Goal: Information Seeking & Learning: Check status

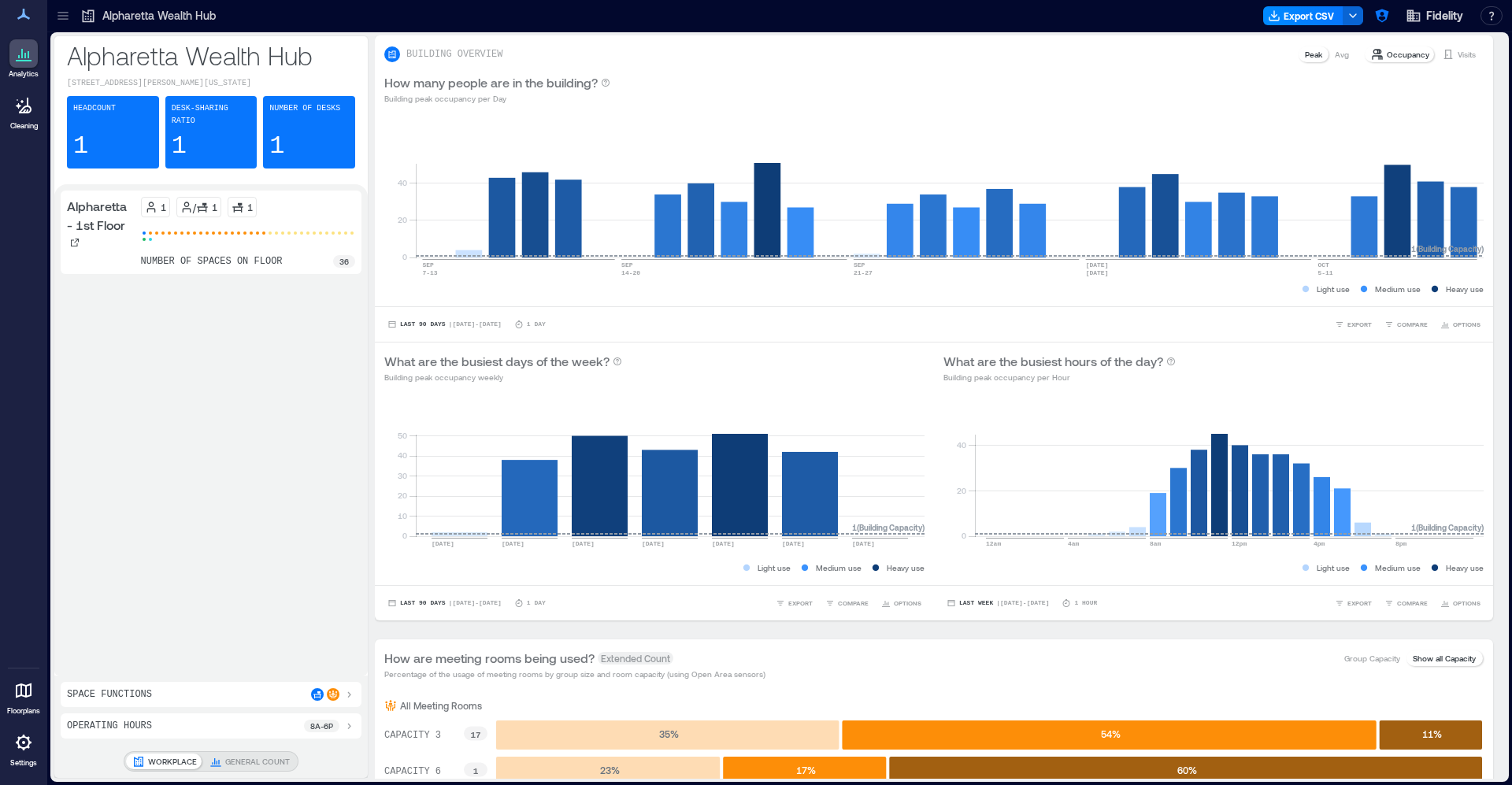
click at [57, 22] on icon at bounding box center [63, 15] width 16 height 16
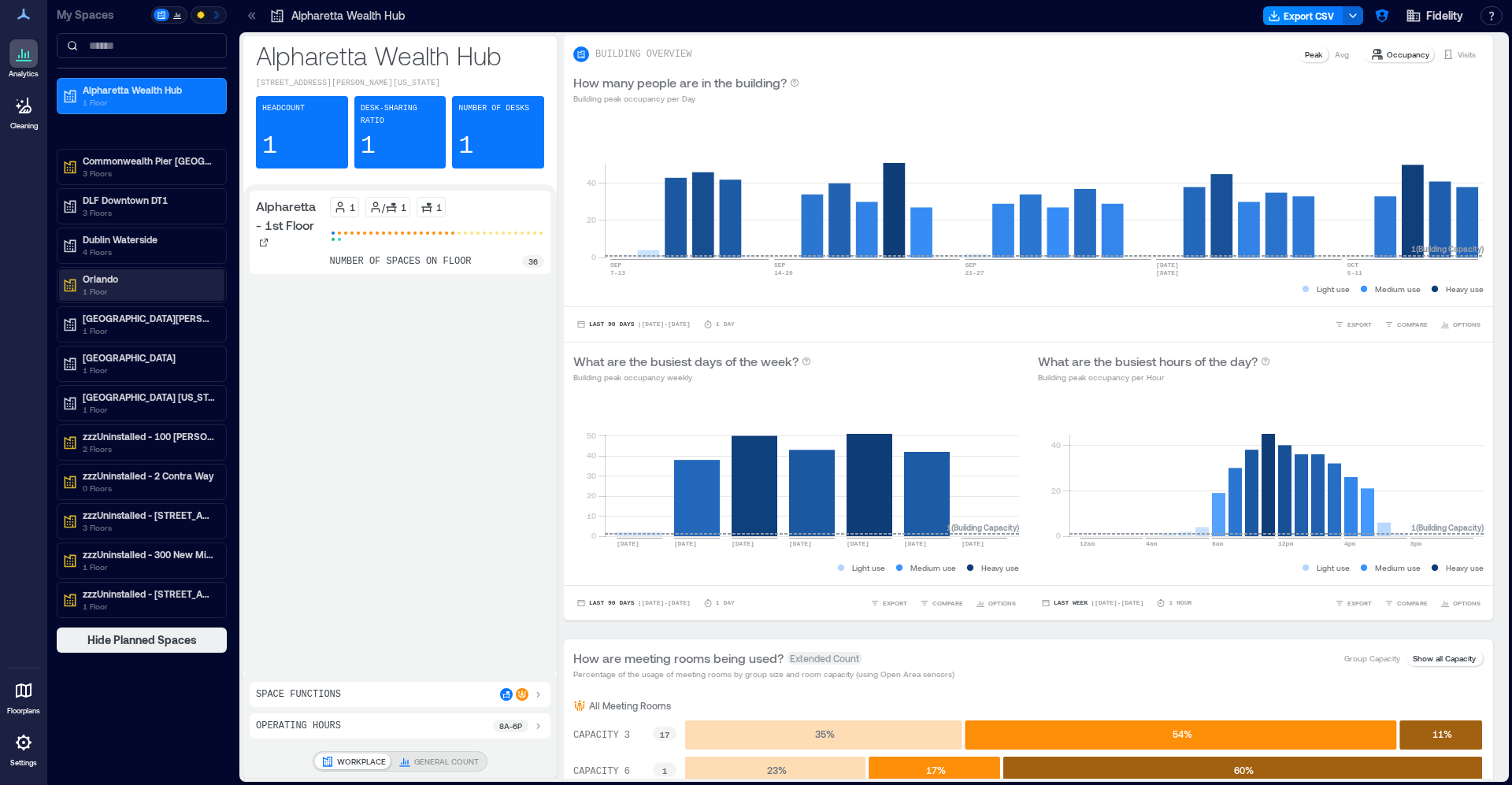
scroll to position [2, 0]
click at [129, 361] on p "[GEOGRAPHIC_DATA]" at bounding box center [148, 357] width 132 height 12
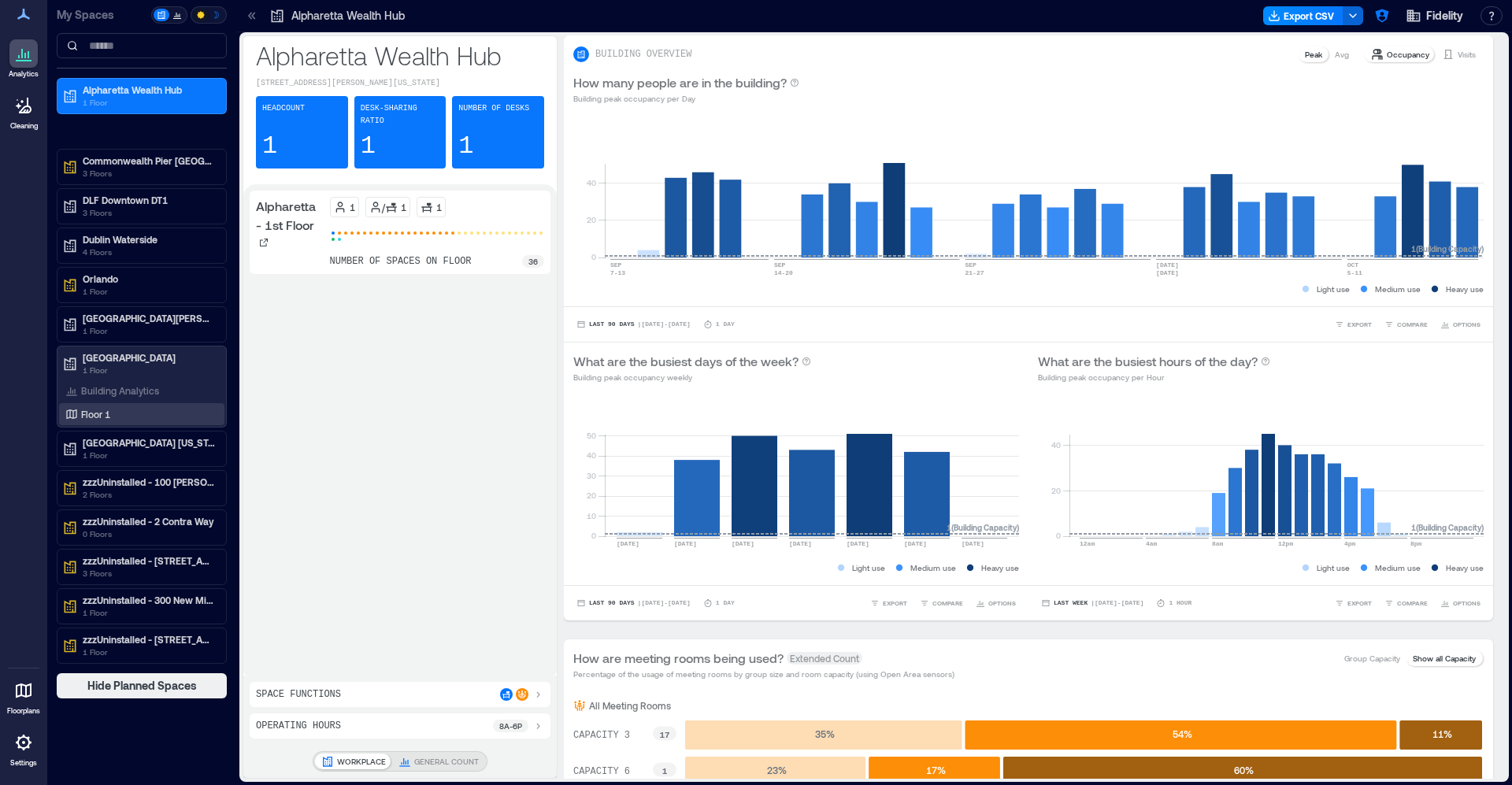
click at [121, 407] on div "Floor 1" at bounding box center [138, 414] width 153 height 16
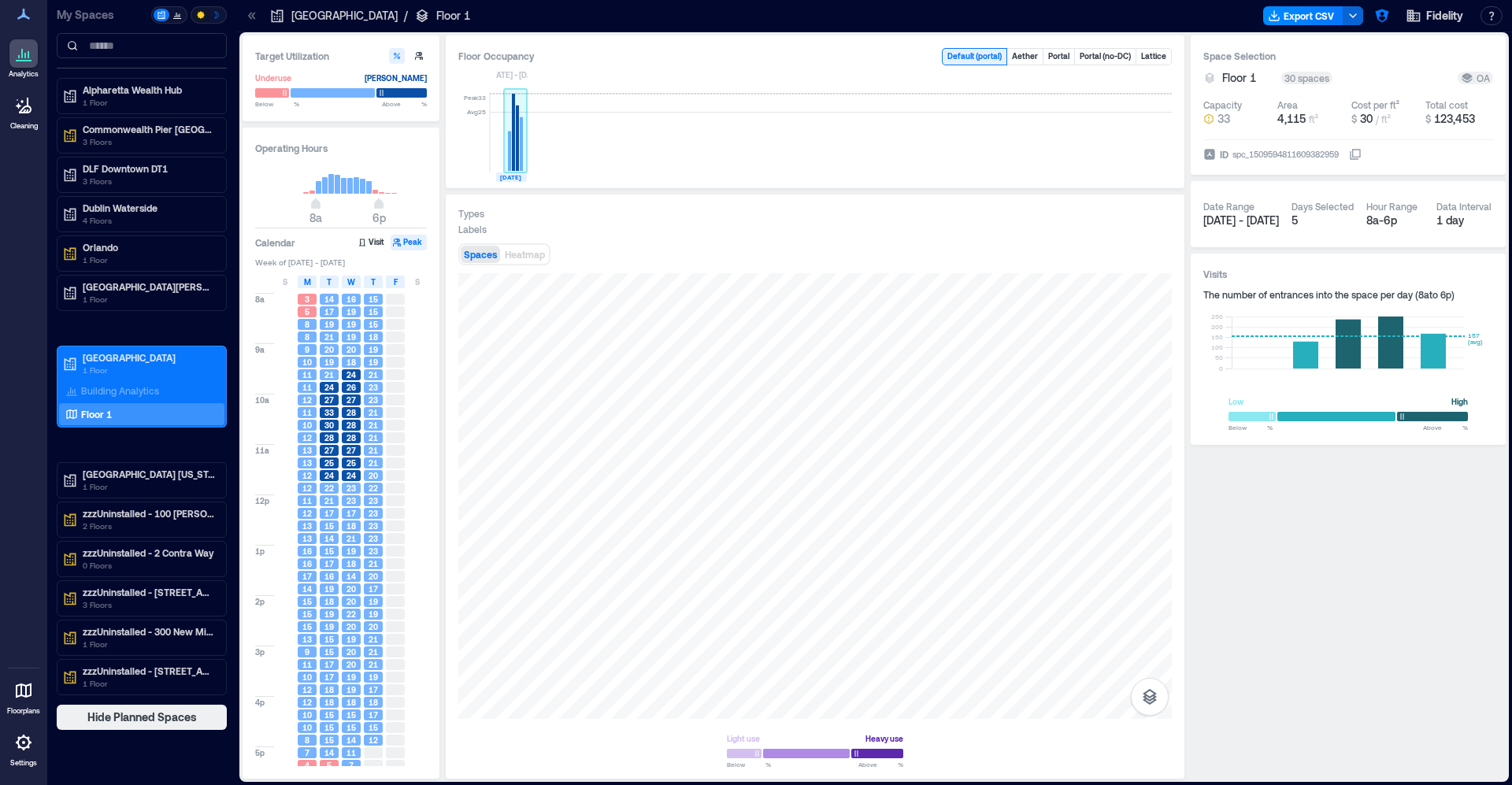
click at [515, 148] on rect at bounding box center [513, 132] width 3 height 77
type input "**"
drag, startPoint x: 384, startPoint y: 208, endPoint x: 359, endPoint y: 213, distance: 25.5
click at [392, 207] on span "8p" at bounding box center [392, 205] width 9 height 7
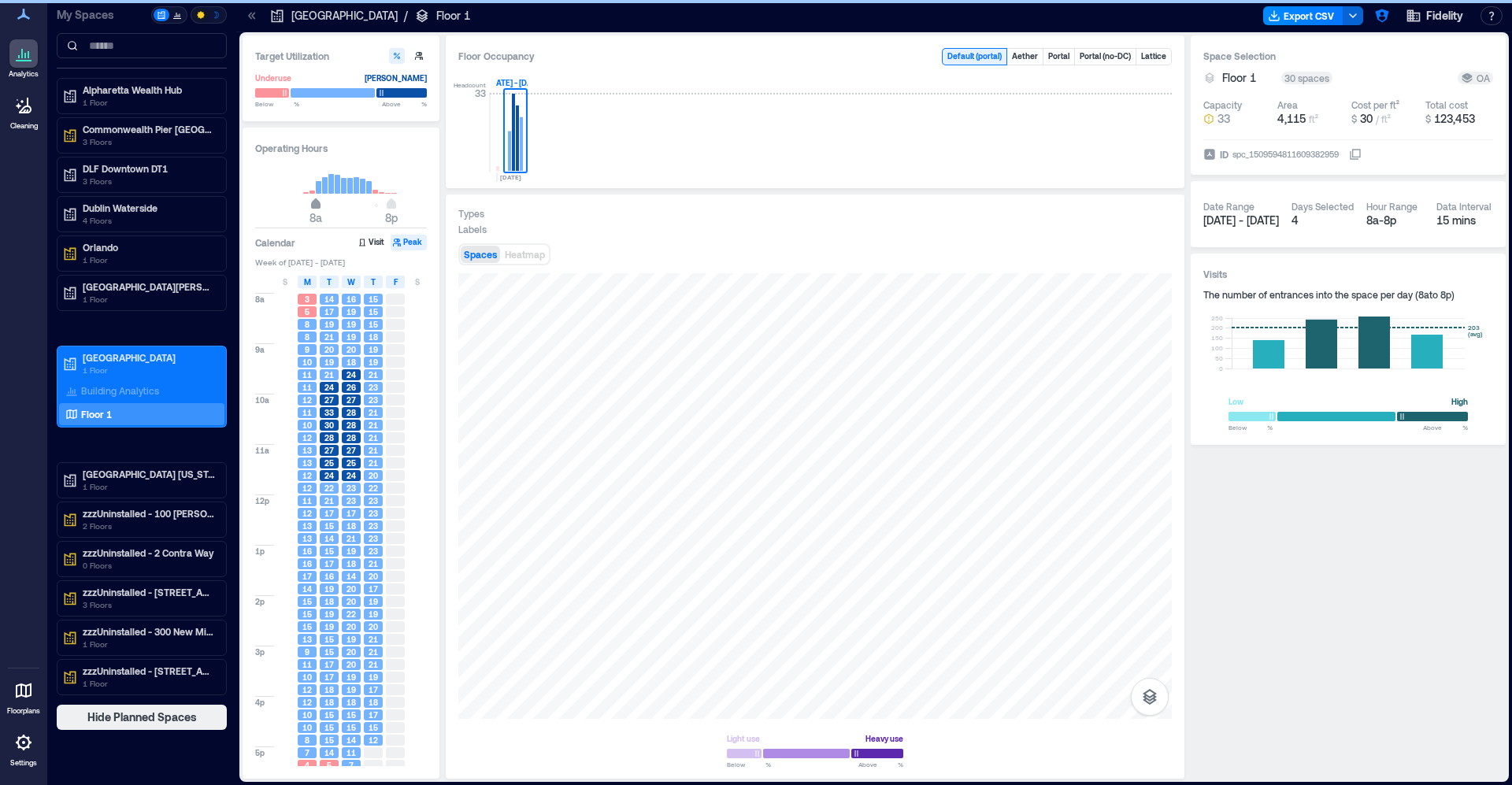
click at [311, 206] on span "8a" at bounding box center [316, 205] width 9 height 7
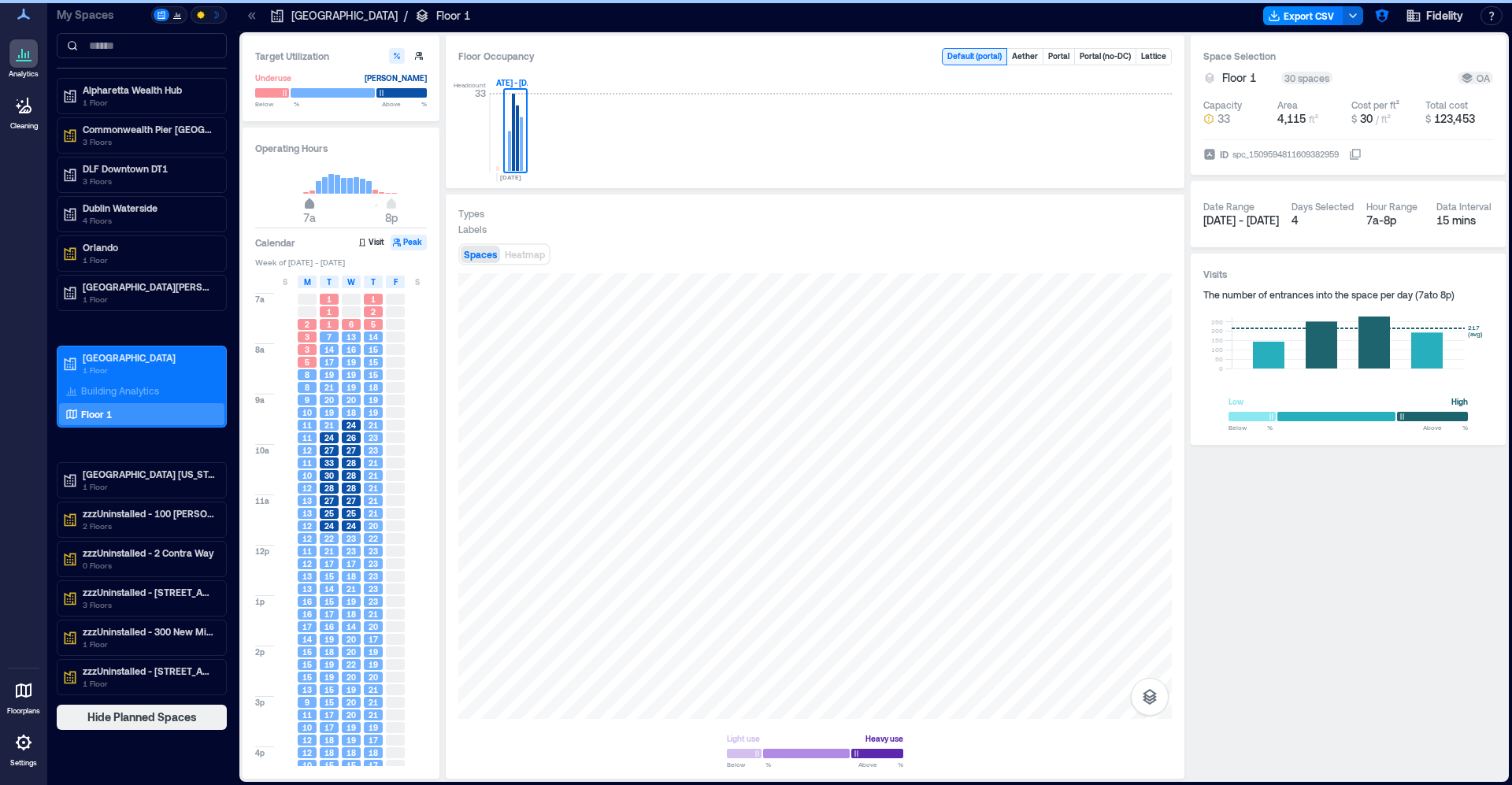
click at [309, 206] on span "7a" at bounding box center [309, 205] width 9 height 7
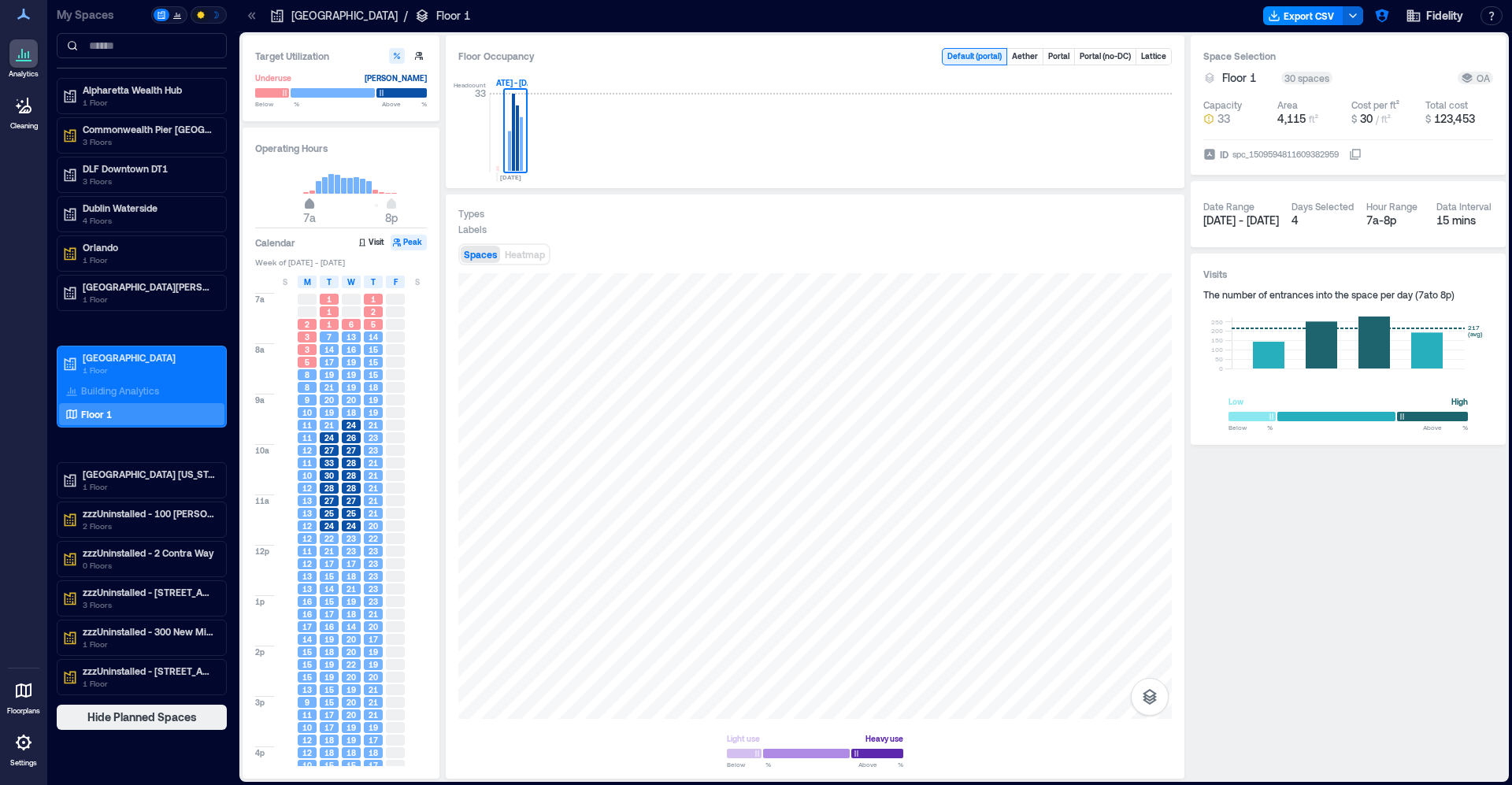
type input "*"
click at [295, 206] on span "5a" at bounding box center [297, 205] width 9 height 7
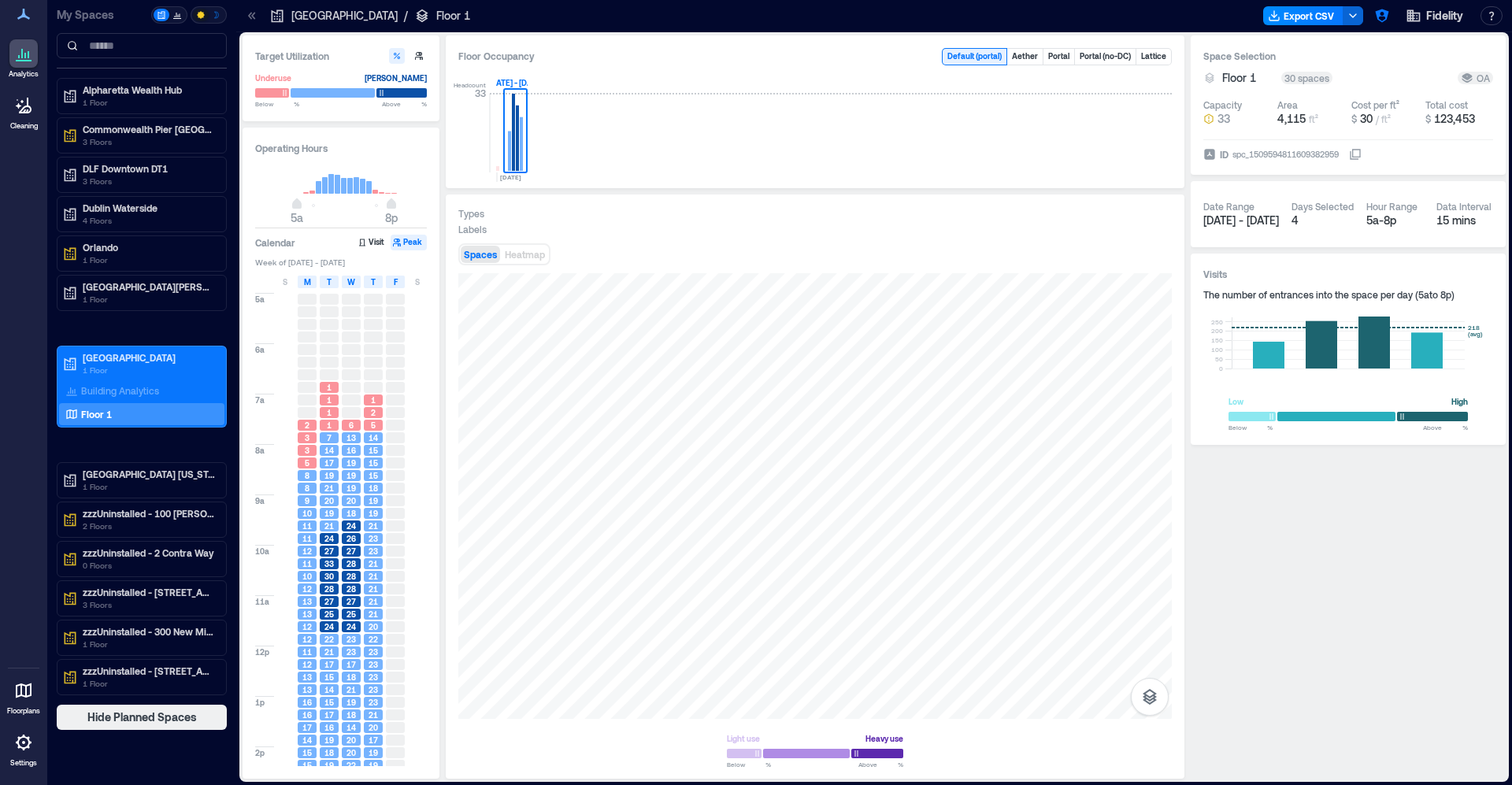
type input "**"
click at [397, 210] on span "5a 8p" at bounding box center [341, 205] width 151 height 23
click at [524, 251] on span "Heatmap" at bounding box center [524, 254] width 40 height 11
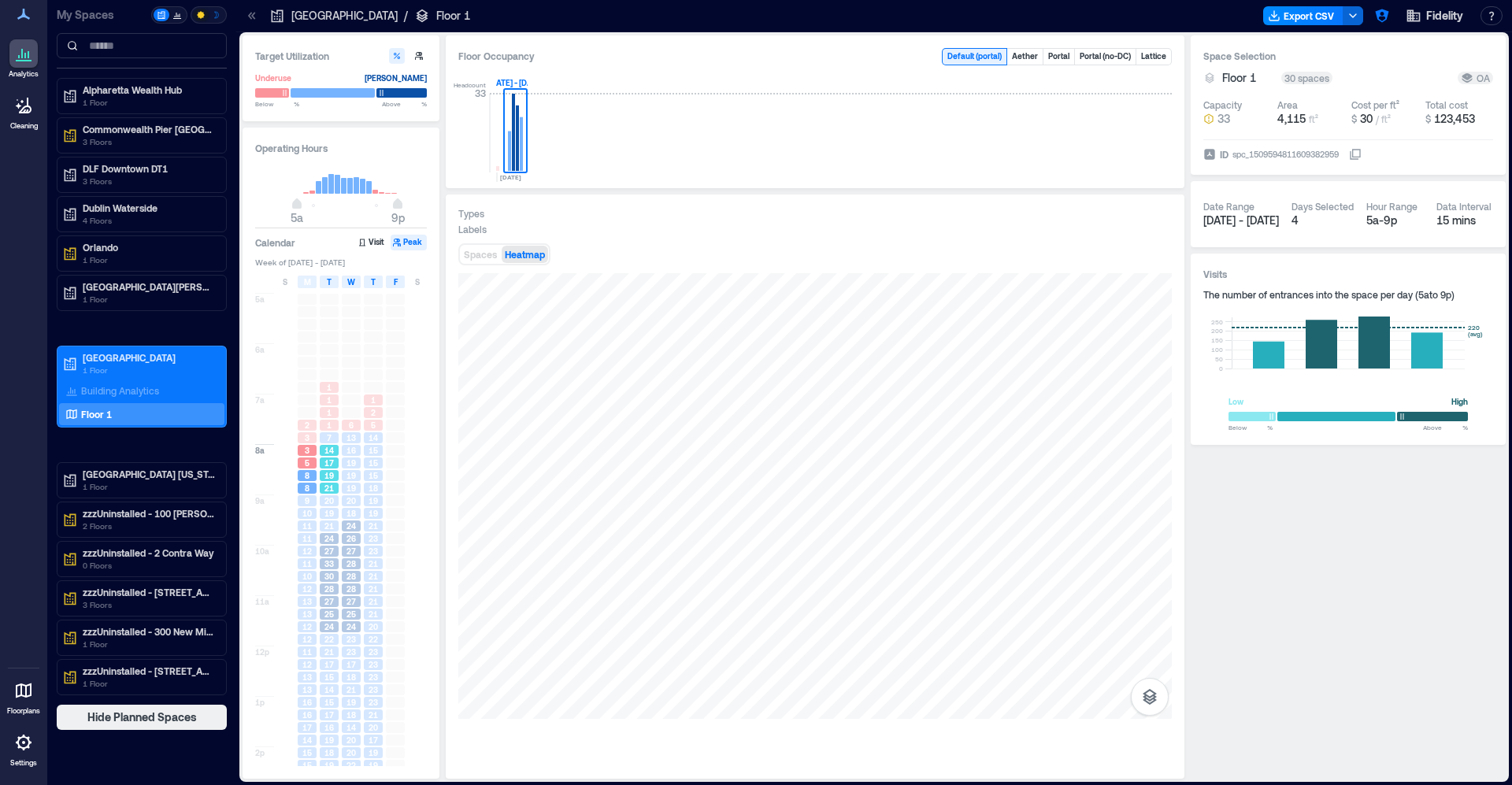
click at [329, 472] on span "19" at bounding box center [329, 476] width 9 height 11
click at [328, 543] on span "24" at bounding box center [329, 539] width 9 height 11
click at [329, 591] on span "28" at bounding box center [329, 589] width 9 height 11
click at [326, 645] on div "22" at bounding box center [329, 639] width 22 height 12
drag, startPoint x: 347, startPoint y: 671, endPoint x: 321, endPoint y: 669, distance: 26.1
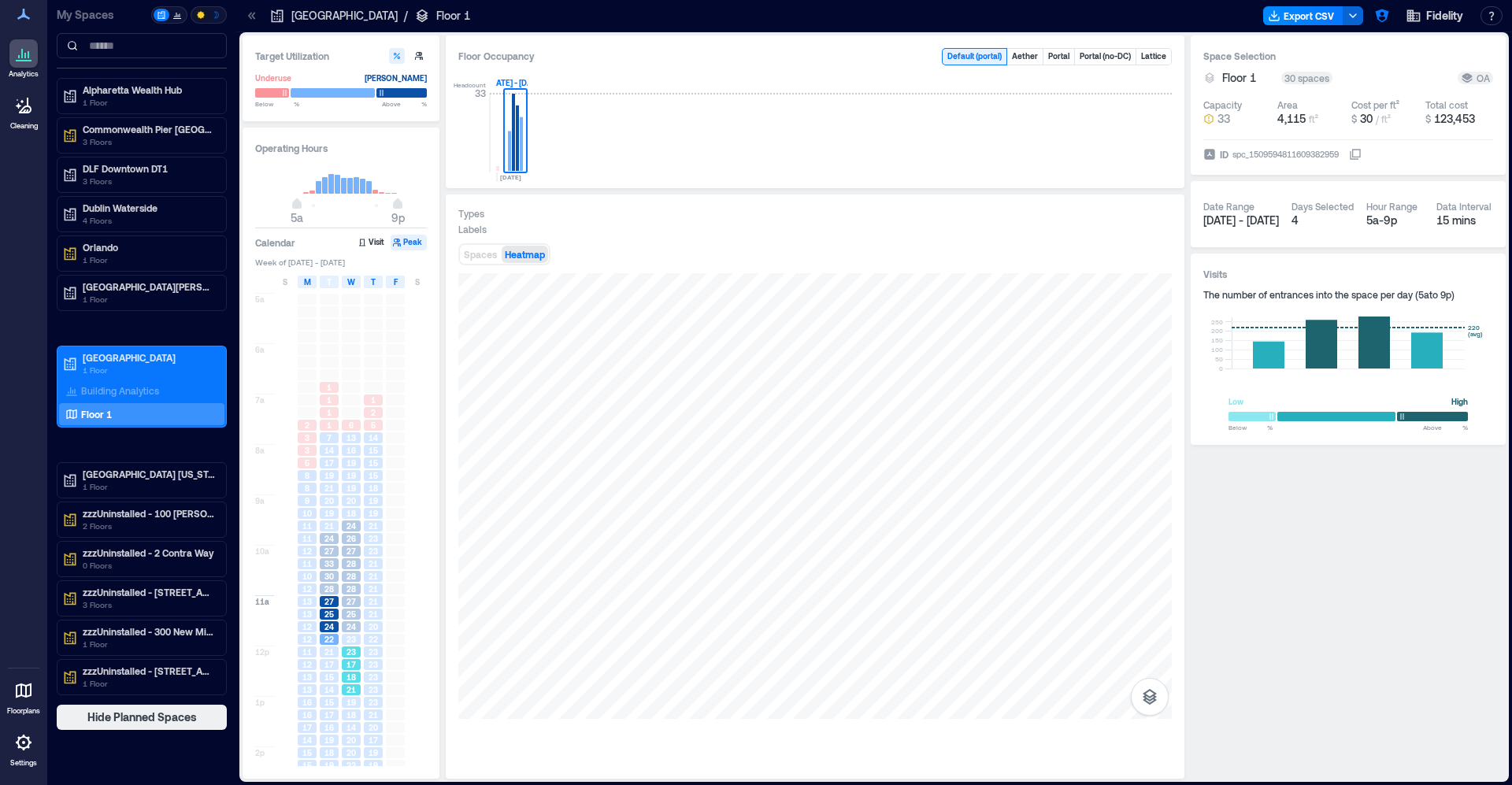
click at [347, 671] on div "18" at bounding box center [350, 676] width 22 height 12
drag, startPoint x: 320, startPoint y: 668, endPoint x: 326, endPoint y: 623, distance: 45.4
click at [320, 667] on div "17" at bounding box center [329, 665] width 19 height 11
click at [331, 581] on div "1 1 1 1 7 14 17 19 21 20 19 21 24 27 33 30 28 27 25 24 22 21 17 15 14 15 17 16 …" at bounding box center [329, 696] width 22 height 807
drag, startPoint x: 358, startPoint y: 551, endPoint x: 358, endPoint y: 527, distance: 24.0
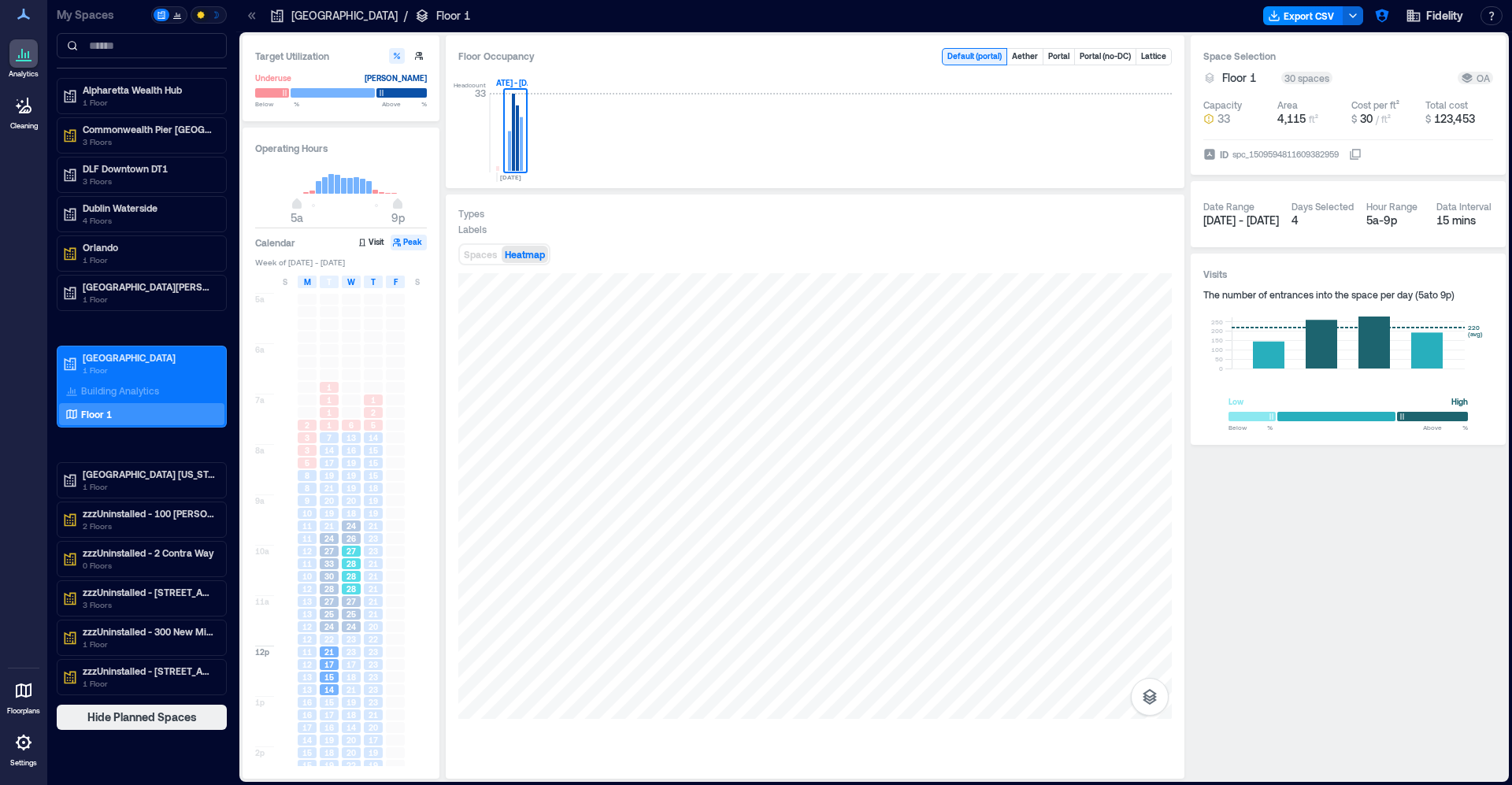
click at [358, 548] on div "27" at bounding box center [351, 551] width 19 height 11
drag, startPoint x: 348, startPoint y: 501, endPoint x: 329, endPoint y: 494, distance: 20.2
click at [345, 500] on div "20" at bounding box center [351, 500] width 19 height 11
click at [329, 494] on span "21" at bounding box center [329, 488] width 9 height 11
drag, startPoint x: 301, startPoint y: 555, endPoint x: 303, endPoint y: 568, distance: 13.2
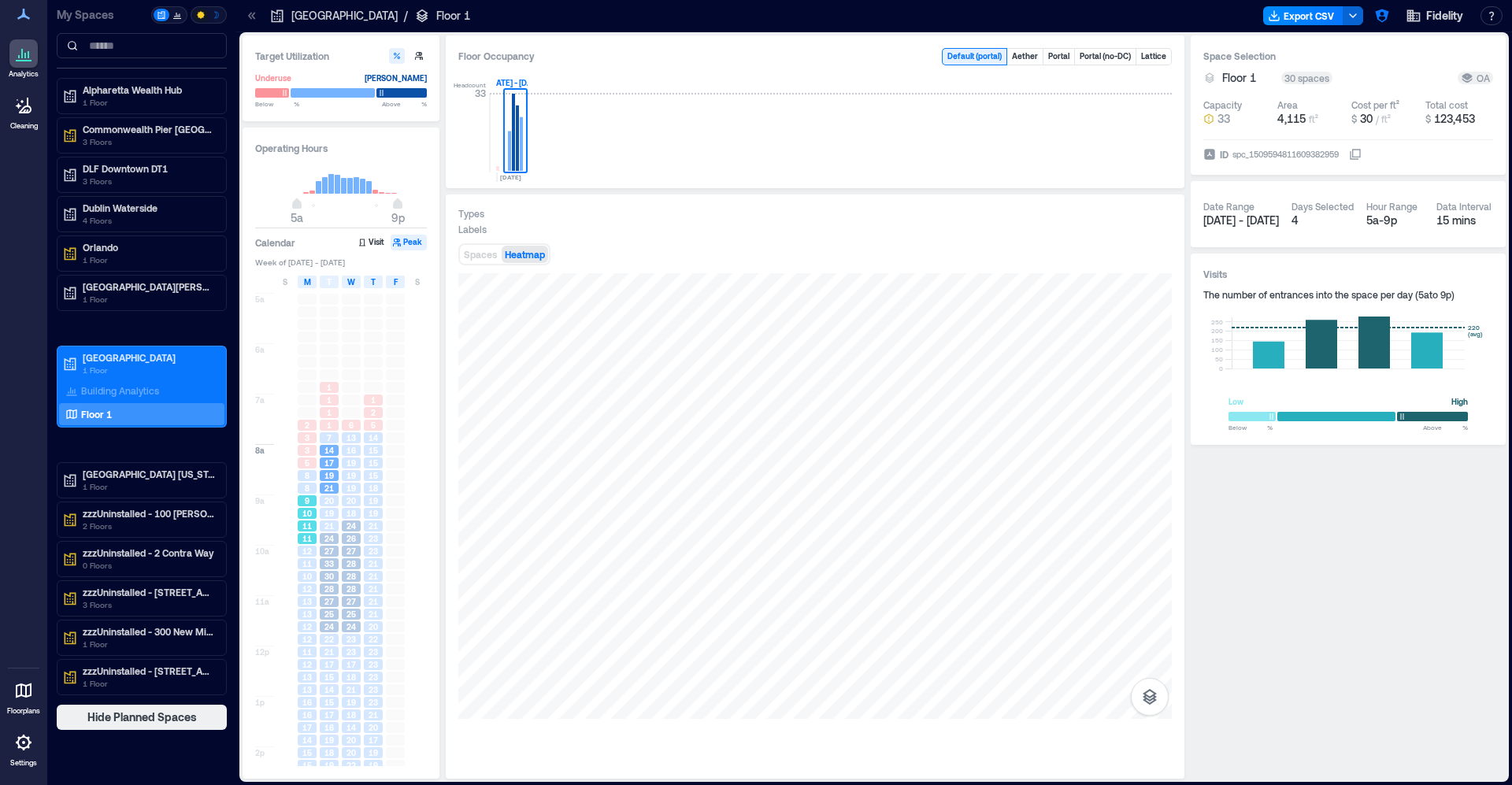
click at [301, 556] on div "12" at bounding box center [307, 551] width 19 height 11
click at [308, 597] on span "13" at bounding box center [307, 602] width 9 height 11
click at [333, 633] on div "24" at bounding box center [329, 626] width 22 height 12
click at [343, 655] on div "23" at bounding box center [350, 651] width 22 height 12
click at [345, 669] on div "17" at bounding box center [351, 665] width 19 height 11
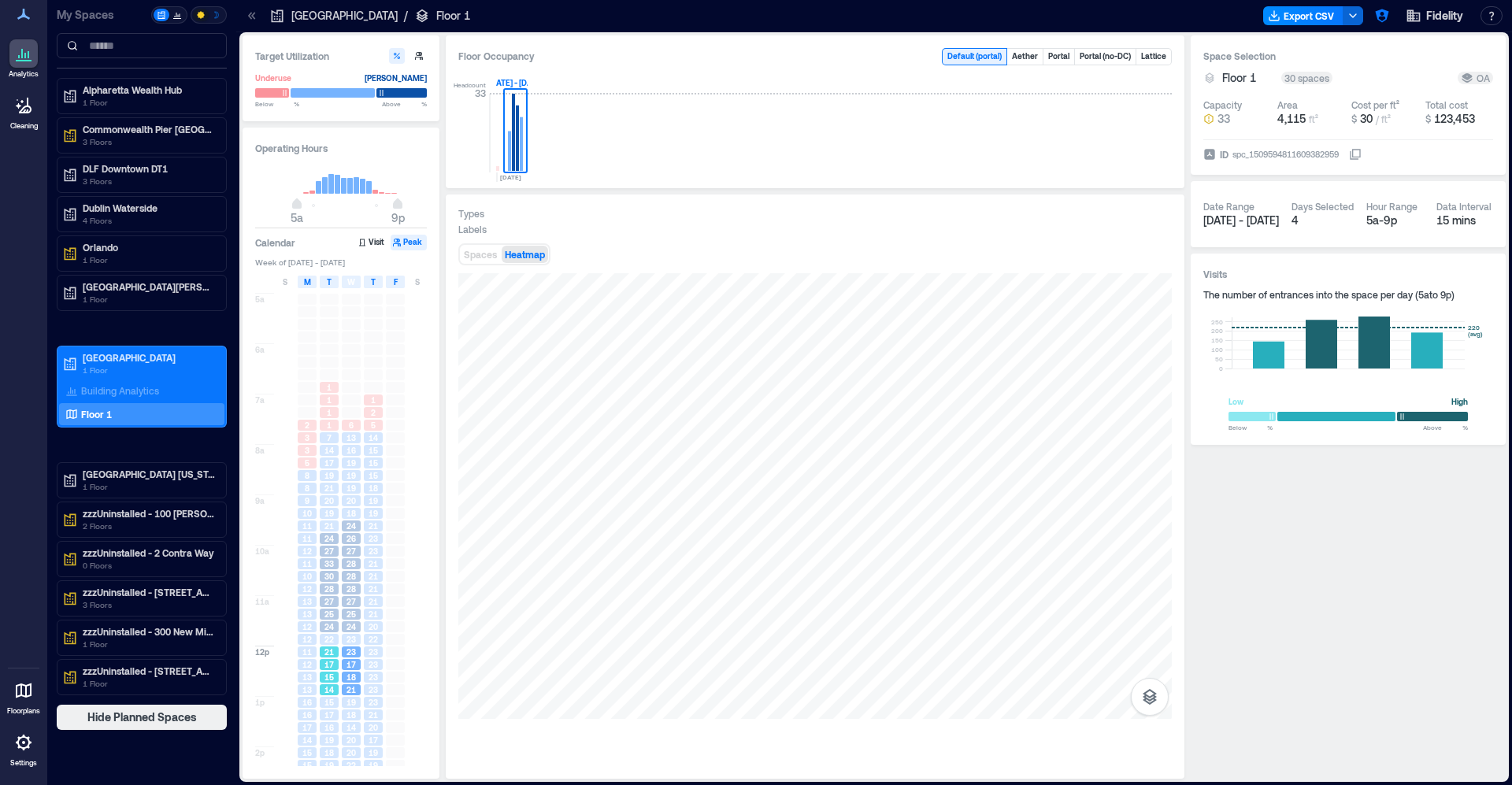
drag, startPoint x: 334, startPoint y: 682, endPoint x: 317, endPoint y: 710, distance: 32.8
click at [333, 685] on div "1 1 1 1 7 14 17 19 21 20 19 21 24 27 33 30 28 27 25 24 22 21 17 15 14 15 17 16 …" at bounding box center [329, 696] width 22 height 807
click at [317, 710] on div "16" at bounding box center [306, 715] width 22 height 12
drag, startPoint x: 327, startPoint y: 732, endPoint x: 347, endPoint y: 726, distance: 20.9
click at [329, 731] on span "16" at bounding box center [329, 728] width 9 height 11
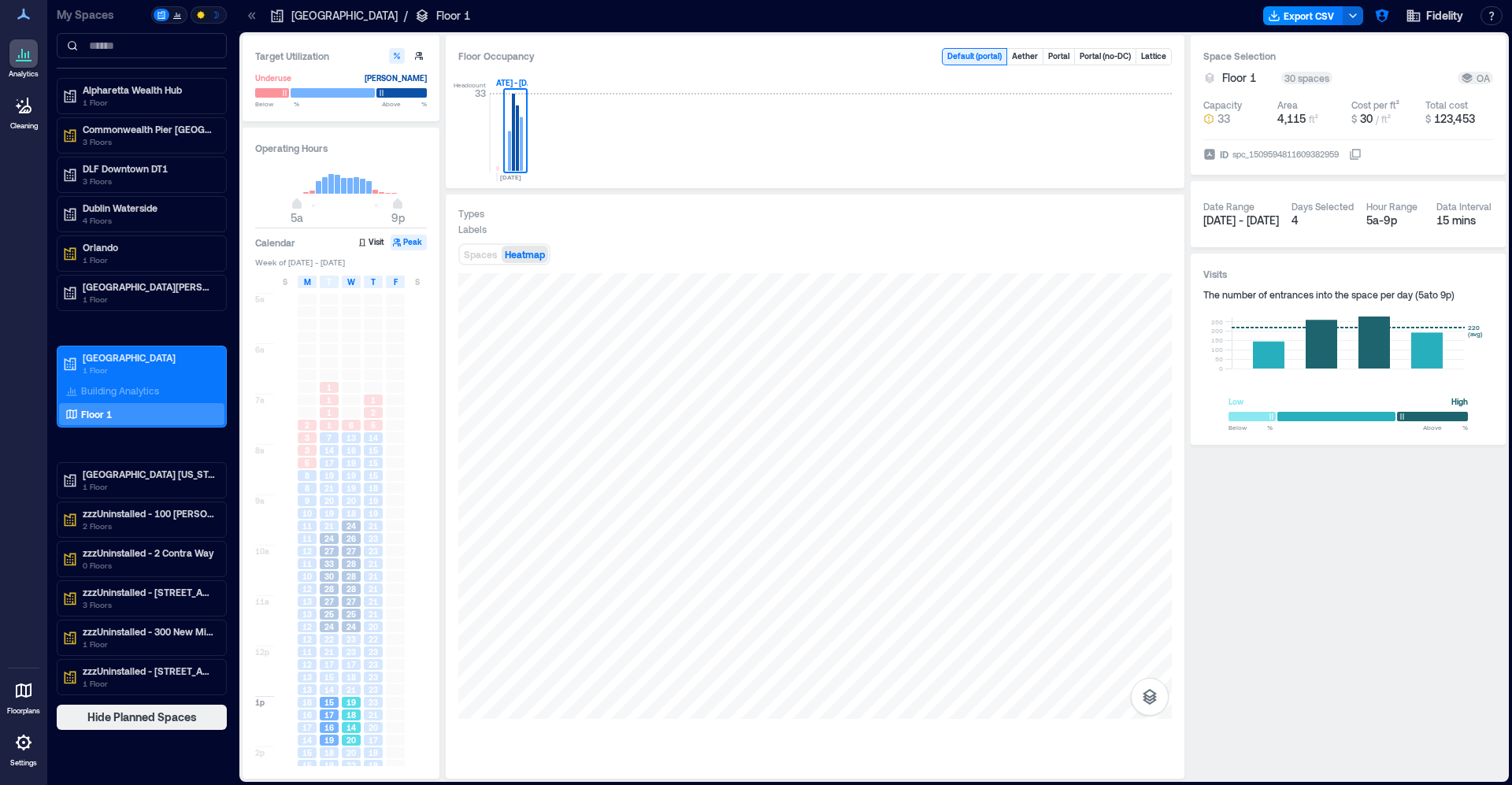
drag, startPoint x: 364, startPoint y: 728, endPoint x: 373, endPoint y: 730, distance: 9.2
click at [368, 729] on div "20" at bounding box center [373, 728] width 19 height 11
drag, startPoint x: 377, startPoint y: 722, endPoint x: 378, endPoint y: 682, distance: 40.0
click at [378, 720] on div "1 2 5 14 15 15 15 18 19 19 21 23 23 21 21 21 21 21 20 22 23 23 23 23 23 21 20 1…" at bounding box center [373, 696] width 22 height 807
click at [379, 672] on div "23" at bounding box center [373, 677] width 19 height 11
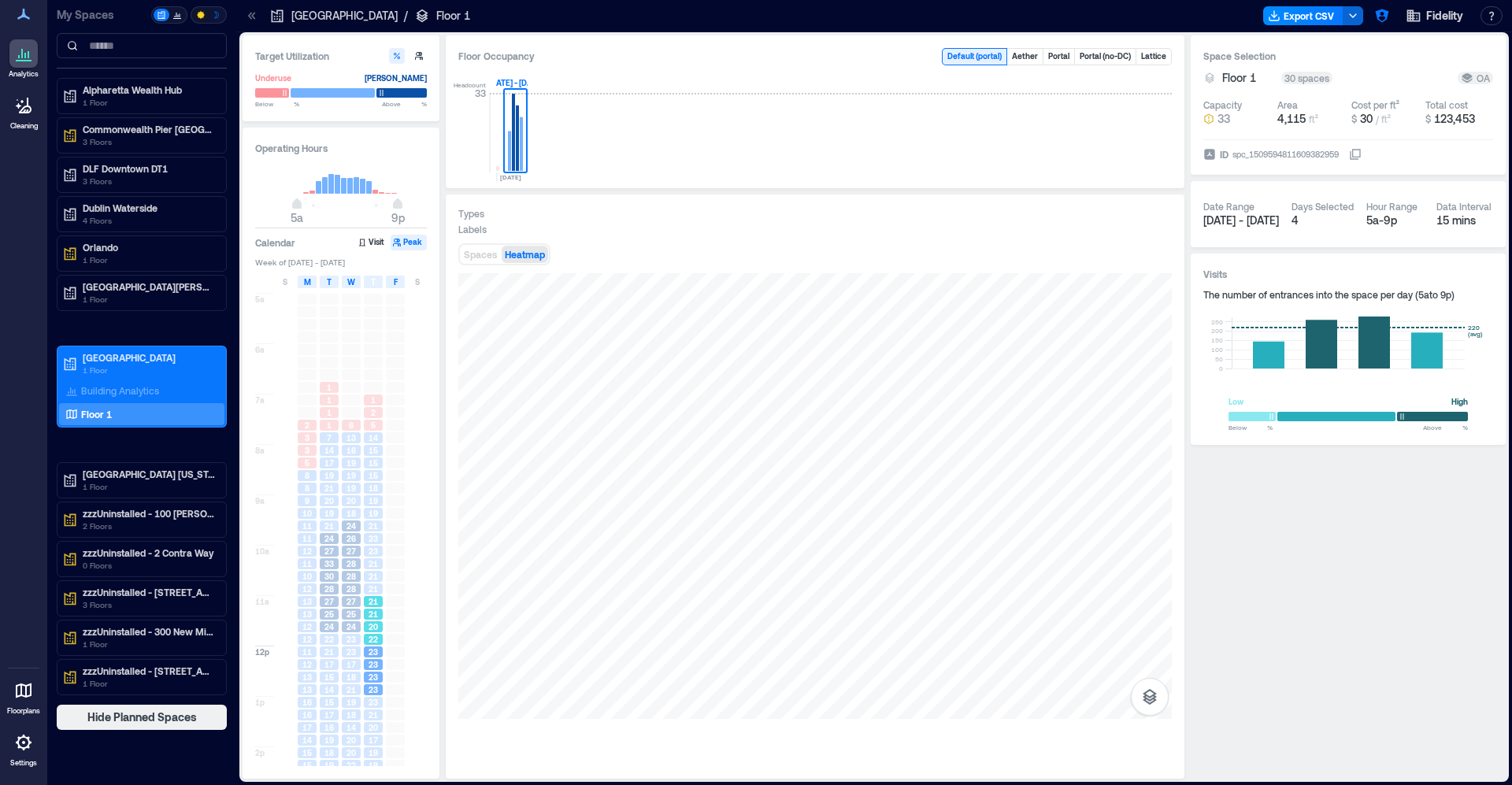
drag, startPoint x: 376, startPoint y: 639, endPoint x: 352, endPoint y: 596, distance: 49.2
click at [374, 633] on div "1 2 5 14 15 15 15 18 19 19 21 23 23 21 21 21 21 21 20 22 23 23 23 23 23 21 20 1…" at bounding box center [373, 696] width 22 height 807
click at [349, 593] on span "28" at bounding box center [351, 589] width 9 height 11
click at [333, 597] on div "27" at bounding box center [329, 602] width 19 height 11
click at [347, 660] on span "17" at bounding box center [351, 665] width 9 height 11
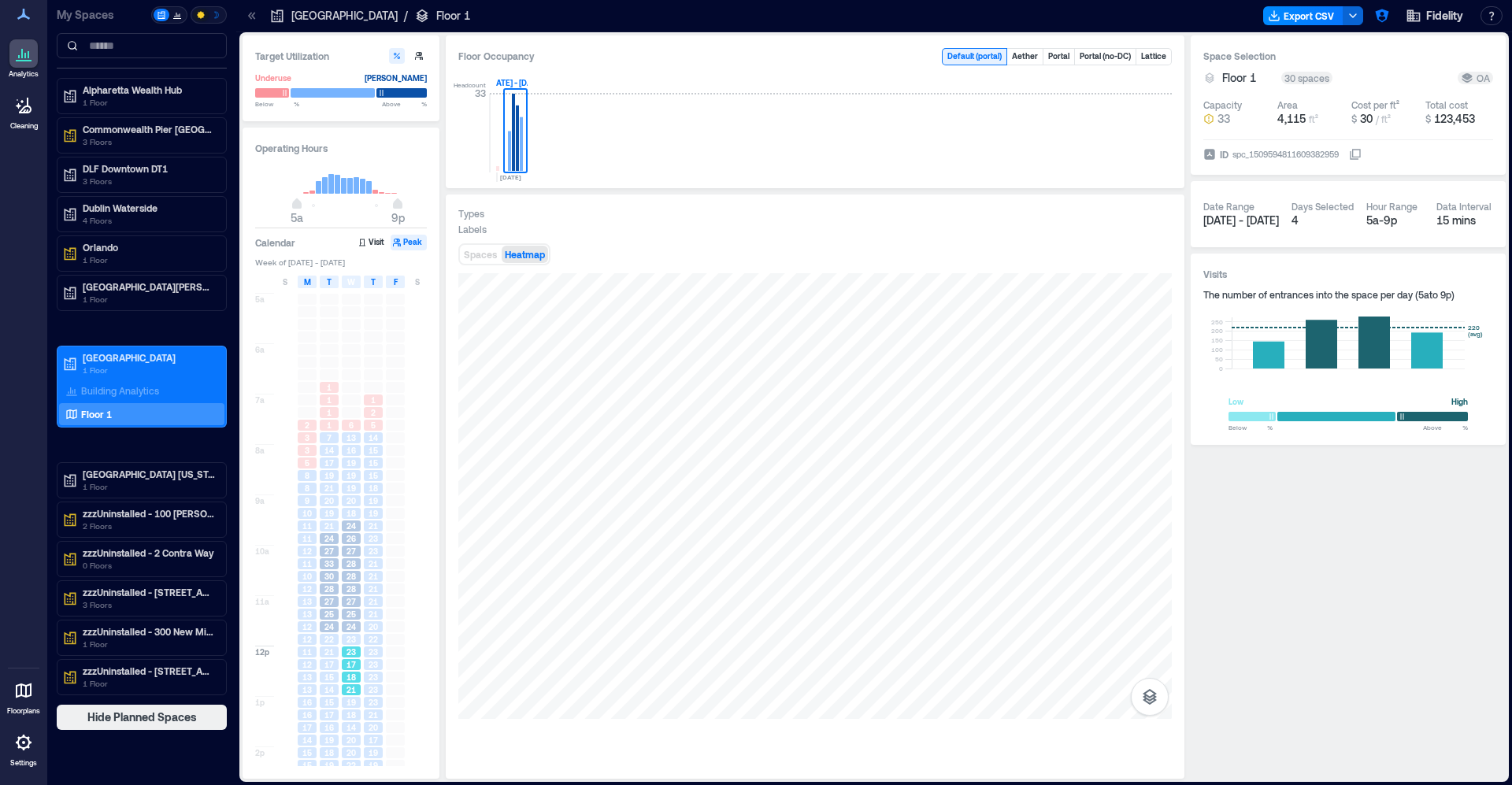
drag, startPoint x: 348, startPoint y: 694, endPoint x: 329, endPoint y: 734, distance: 44.3
click at [347, 695] on span "21" at bounding box center [351, 690] width 9 height 11
drag, startPoint x: 330, startPoint y: 736, endPoint x: 344, endPoint y: 733, distance: 14.3
click at [331, 736] on span "19" at bounding box center [329, 740] width 9 height 11
drag, startPoint x: 344, startPoint y: 733, endPoint x: 338, endPoint y: 688, distance: 45.4
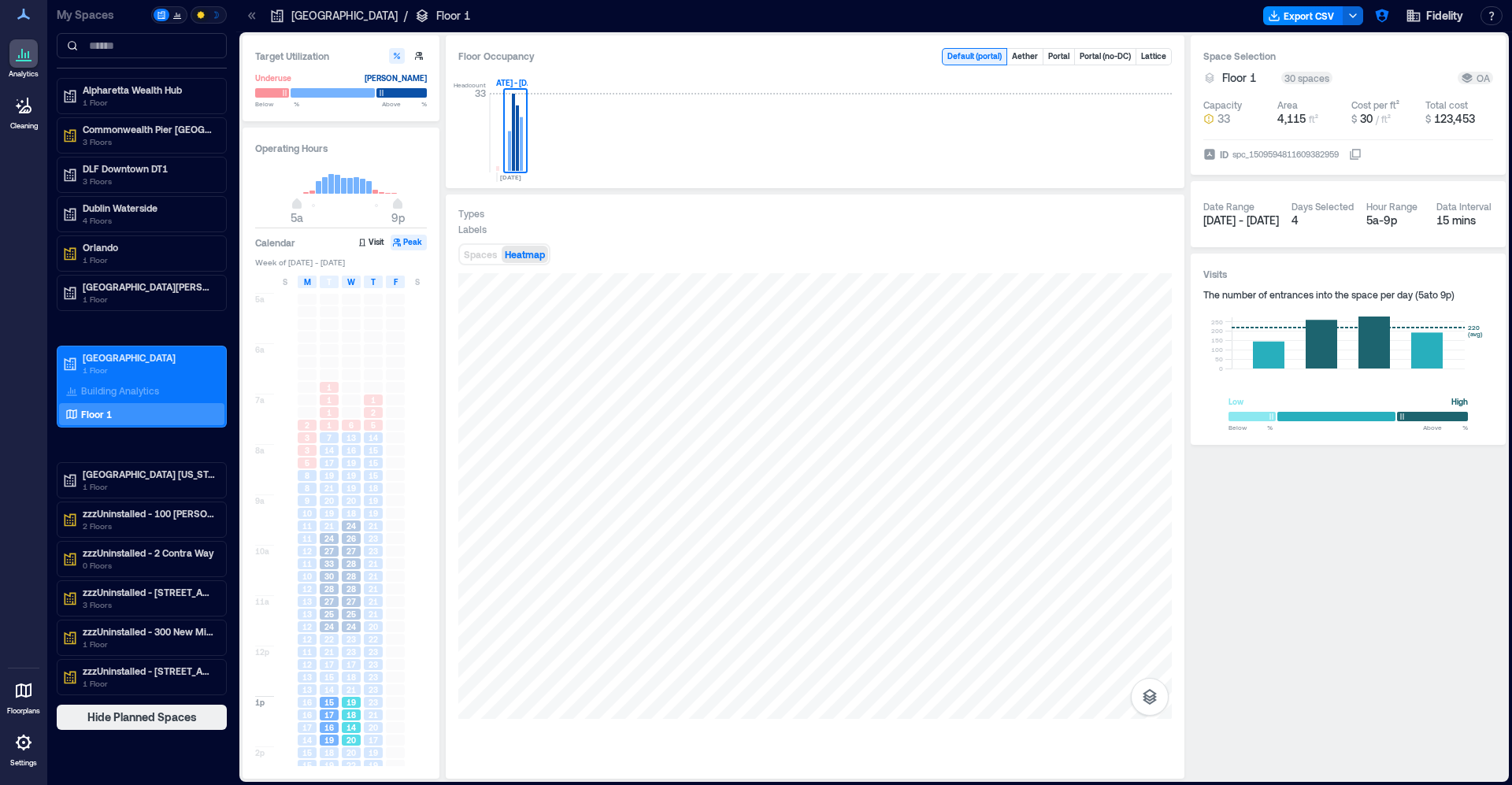
click at [344, 733] on div "14" at bounding box center [350, 727] width 22 height 12
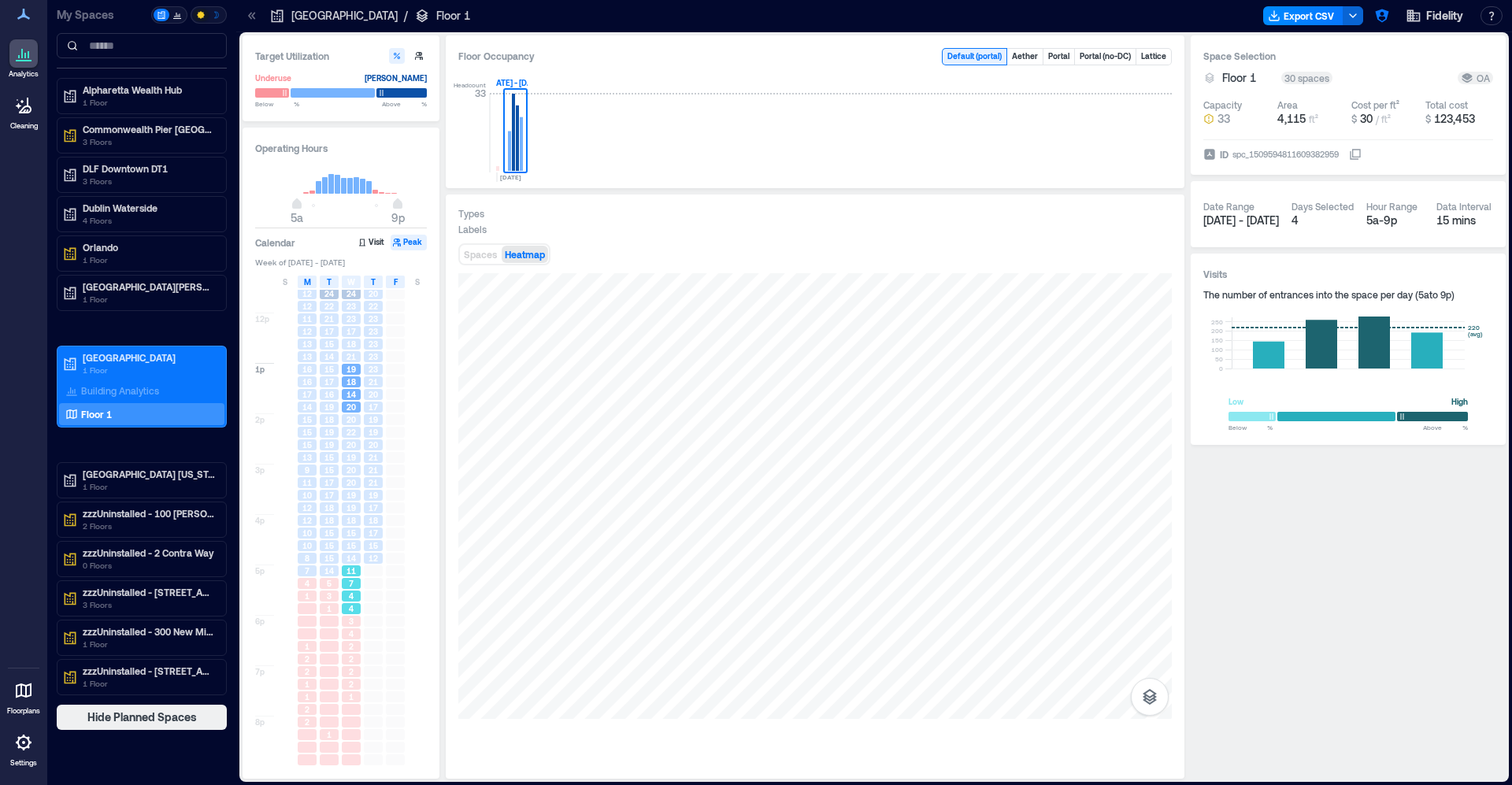
scroll to position [333, 0]
click at [340, 523] on div "18" at bounding box center [350, 519] width 22 height 12
drag, startPoint x: 356, startPoint y: 543, endPoint x: 345, endPoint y: 563, distance: 22.8
click at [356, 543] on div "15" at bounding box center [351, 546] width 19 height 11
drag, startPoint x: 344, startPoint y: 563, endPoint x: 338, endPoint y: 607, distance: 44.4
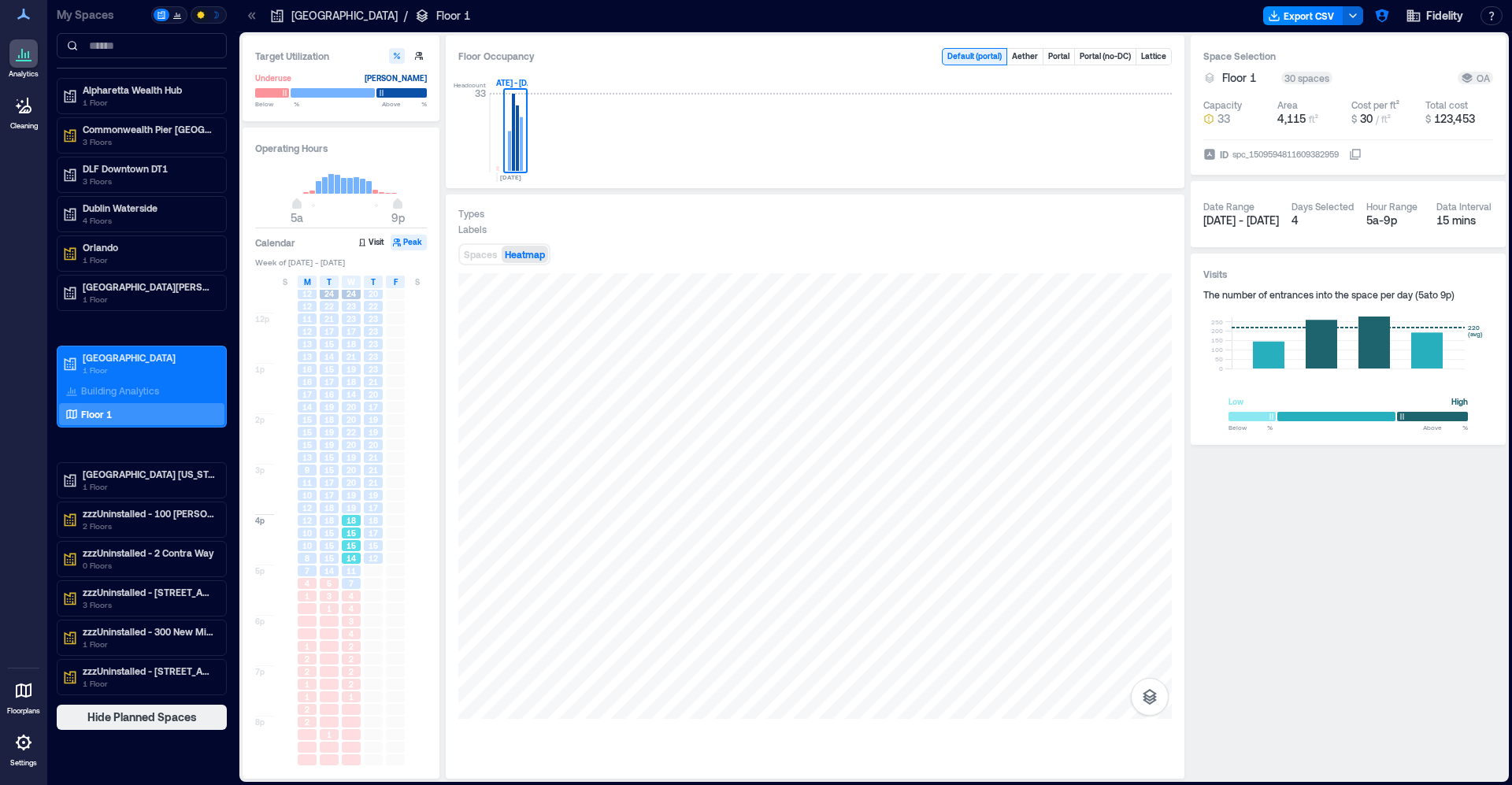
click at [345, 566] on div "6 13 16 19 19 19 20 18 24 26 27 28 28 28 27 25 24 23 23 17 18 21 19 18 14 20 20…" at bounding box center [350, 362] width 22 height 807
drag, startPoint x: 338, startPoint y: 608, endPoint x: 324, endPoint y: 626, distance: 22.8
click at [337, 609] on div "1" at bounding box center [329, 608] width 19 height 11
drag, startPoint x: 321, startPoint y: 641, endPoint x: 339, endPoint y: 680, distance: 43.0
click at [322, 641] on div at bounding box center [329, 646] width 19 height 11
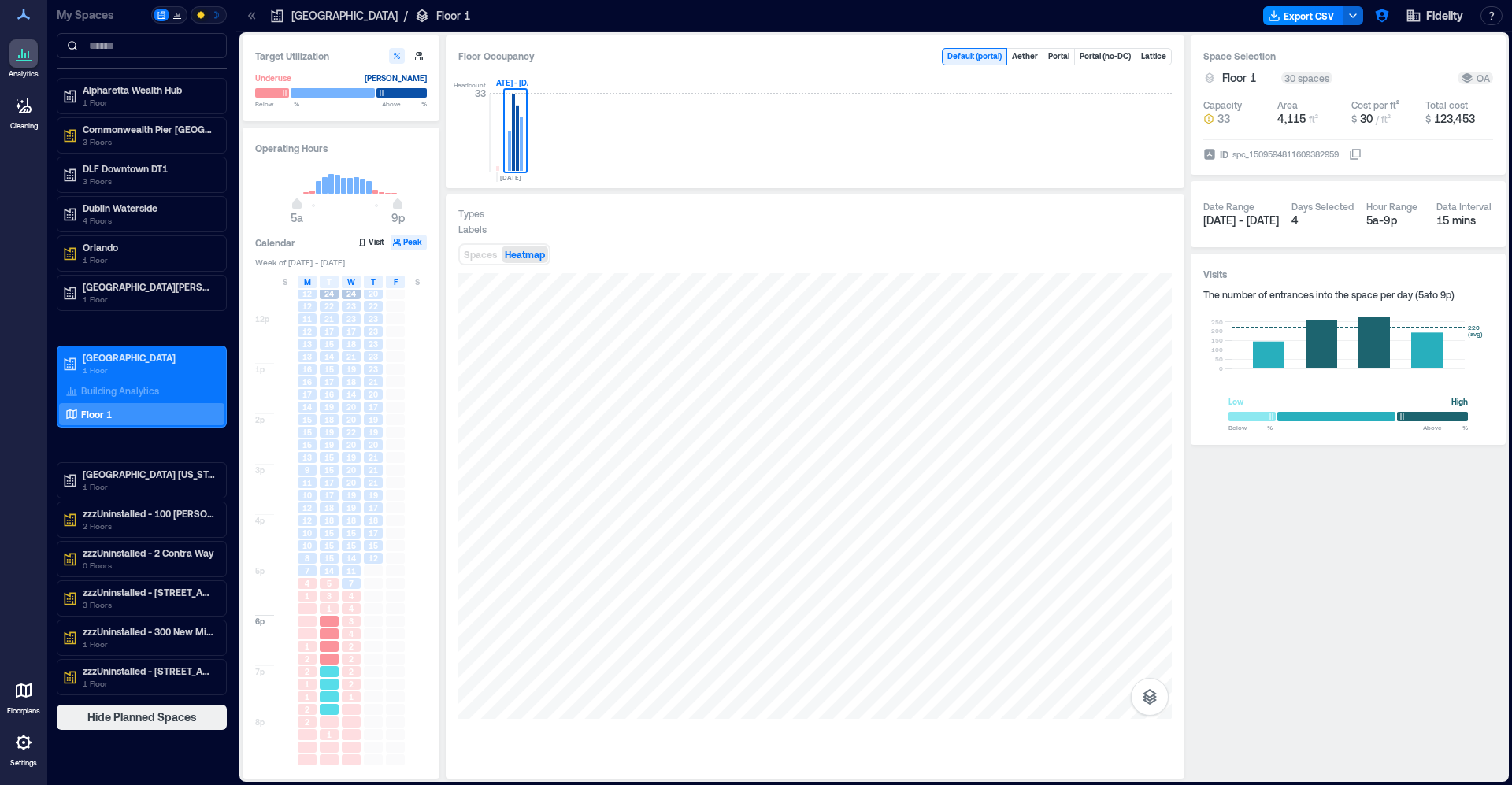
click at [339, 680] on div at bounding box center [329, 684] width 22 height 12
click at [346, 711] on div at bounding box center [351, 710] width 19 height 11
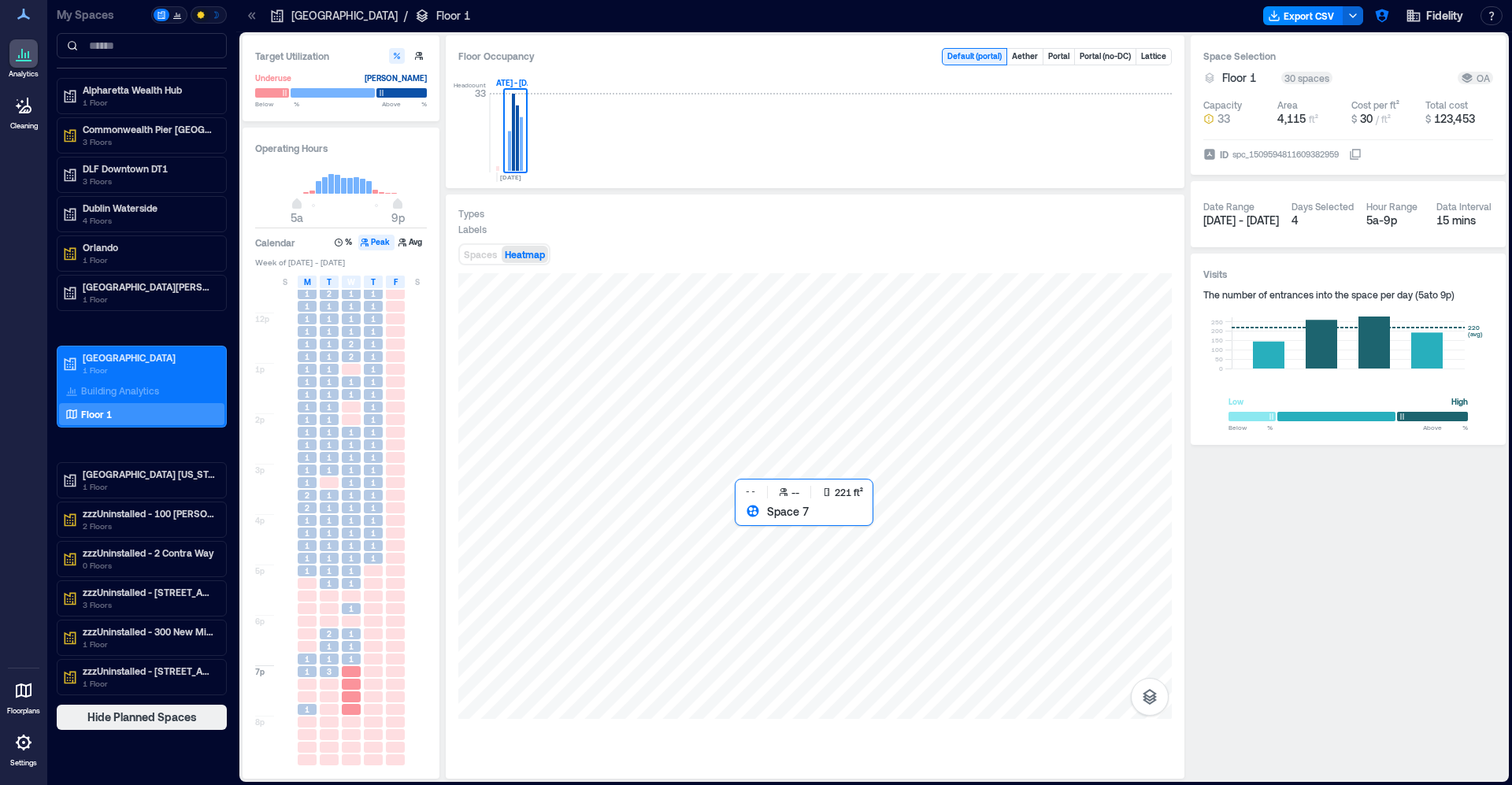
click at [763, 532] on div at bounding box center [815, 496] width 714 height 446
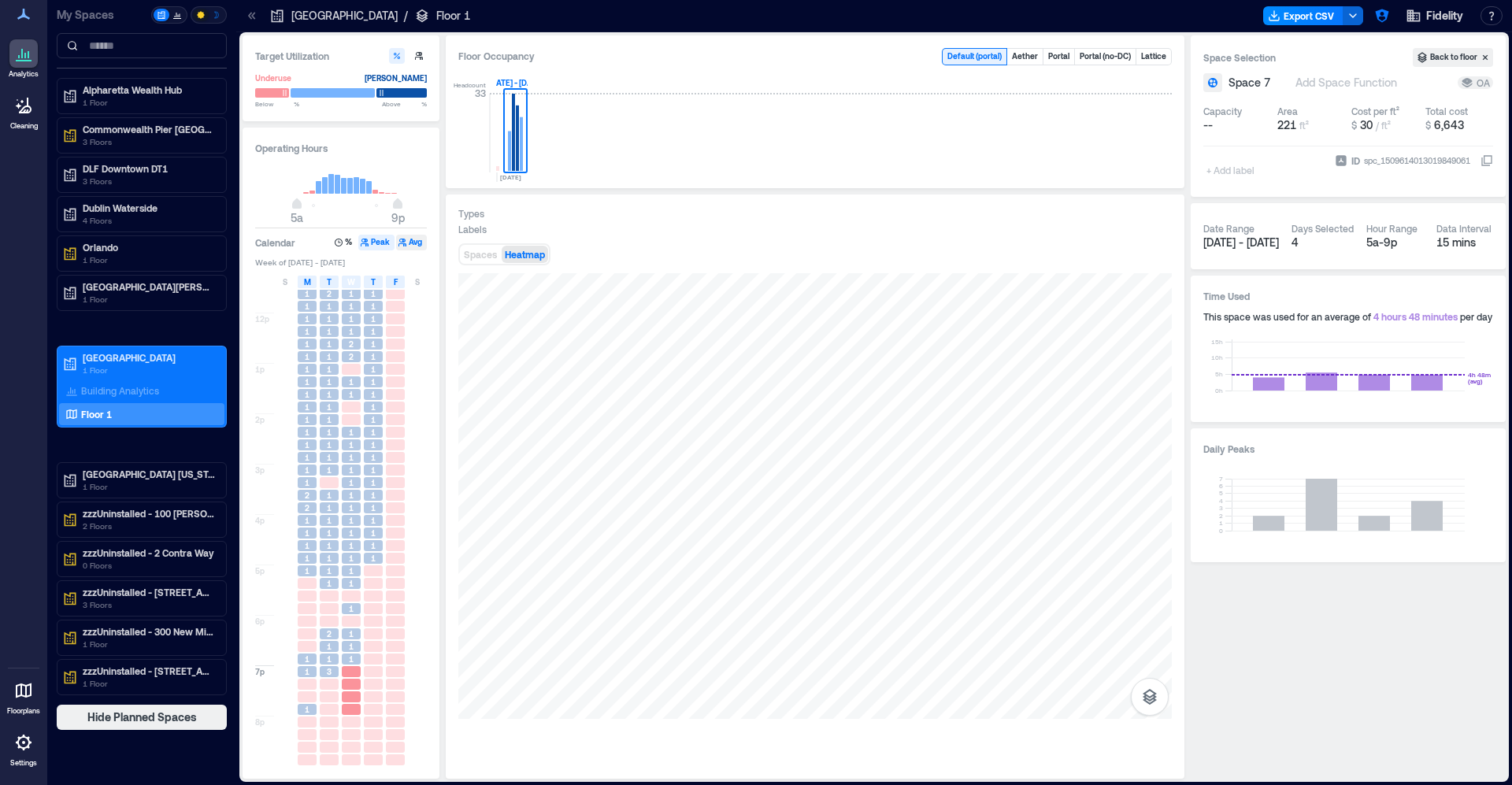
click at [409, 242] on button "Avg" at bounding box center [411, 242] width 31 height 16
click at [350, 434] on span "1" at bounding box center [350, 432] width 5 height 11
drag, startPoint x: 353, startPoint y: 475, endPoint x: 347, endPoint y: 511, distance: 36.5
click at [353, 475] on div "1" at bounding box center [350, 469] width 22 height 12
drag, startPoint x: 347, startPoint y: 514, endPoint x: 333, endPoint y: 503, distance: 17.8
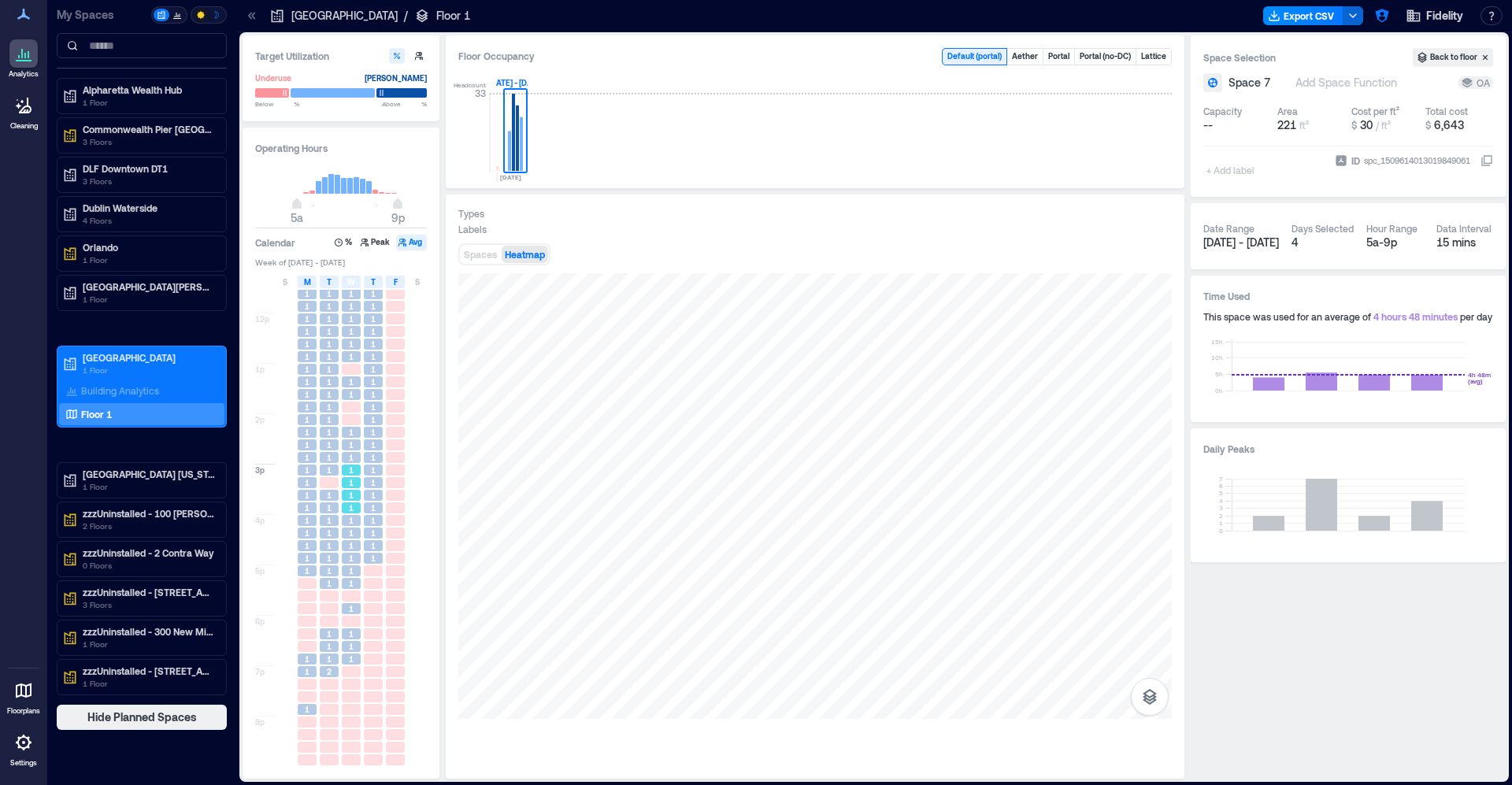
click at [347, 513] on div "1" at bounding box center [350, 507] width 22 height 12
drag, startPoint x: 310, startPoint y: 459, endPoint x: 301, endPoint y: 397, distance: 62.6
click at [310, 458] on div "1" at bounding box center [307, 457] width 19 height 11
drag, startPoint x: 301, startPoint y: 394, endPoint x: 311, endPoint y: 368, distance: 27.9
click at [302, 392] on div "1" at bounding box center [307, 394] width 19 height 11
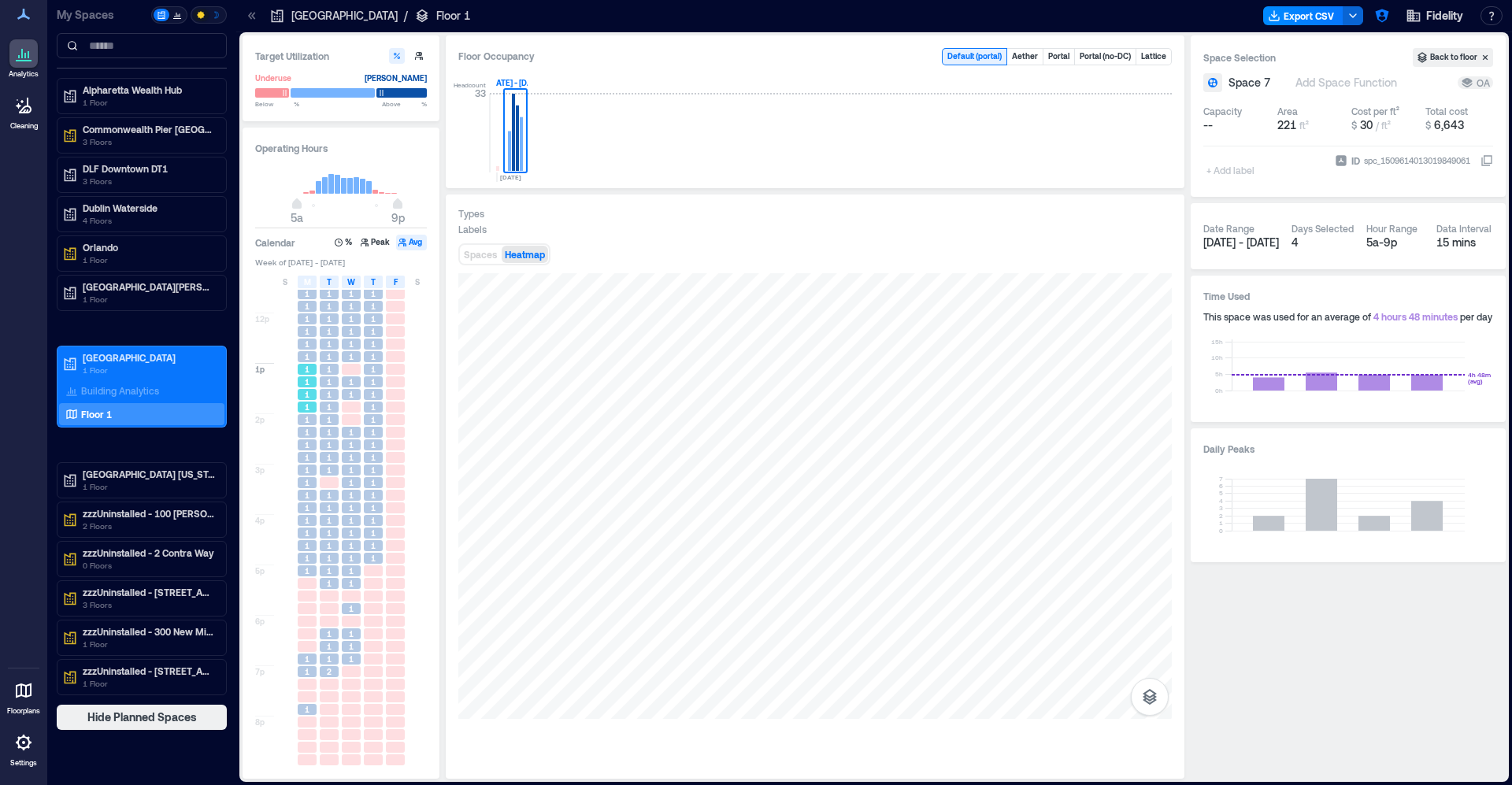
click at [316, 350] on div "1" at bounding box center [306, 356] width 22 height 12
drag, startPoint x: 347, startPoint y: 335, endPoint x: 363, endPoint y: 337, distance: 16.1
click at [350, 334] on div "1" at bounding box center [351, 331] width 19 height 11
drag, startPoint x: 363, startPoint y: 337, endPoint x: 379, endPoint y: 343, distance: 17.1
click at [370, 338] on div "1 1 1 1 1 1 1 2 2 2 3 2 1 1 1 1 1 1 1 1 1 1 1 1 1 1 1 1 1 1 1 1 1 1 1 1 1 1 1" at bounding box center [373, 362] width 22 height 807
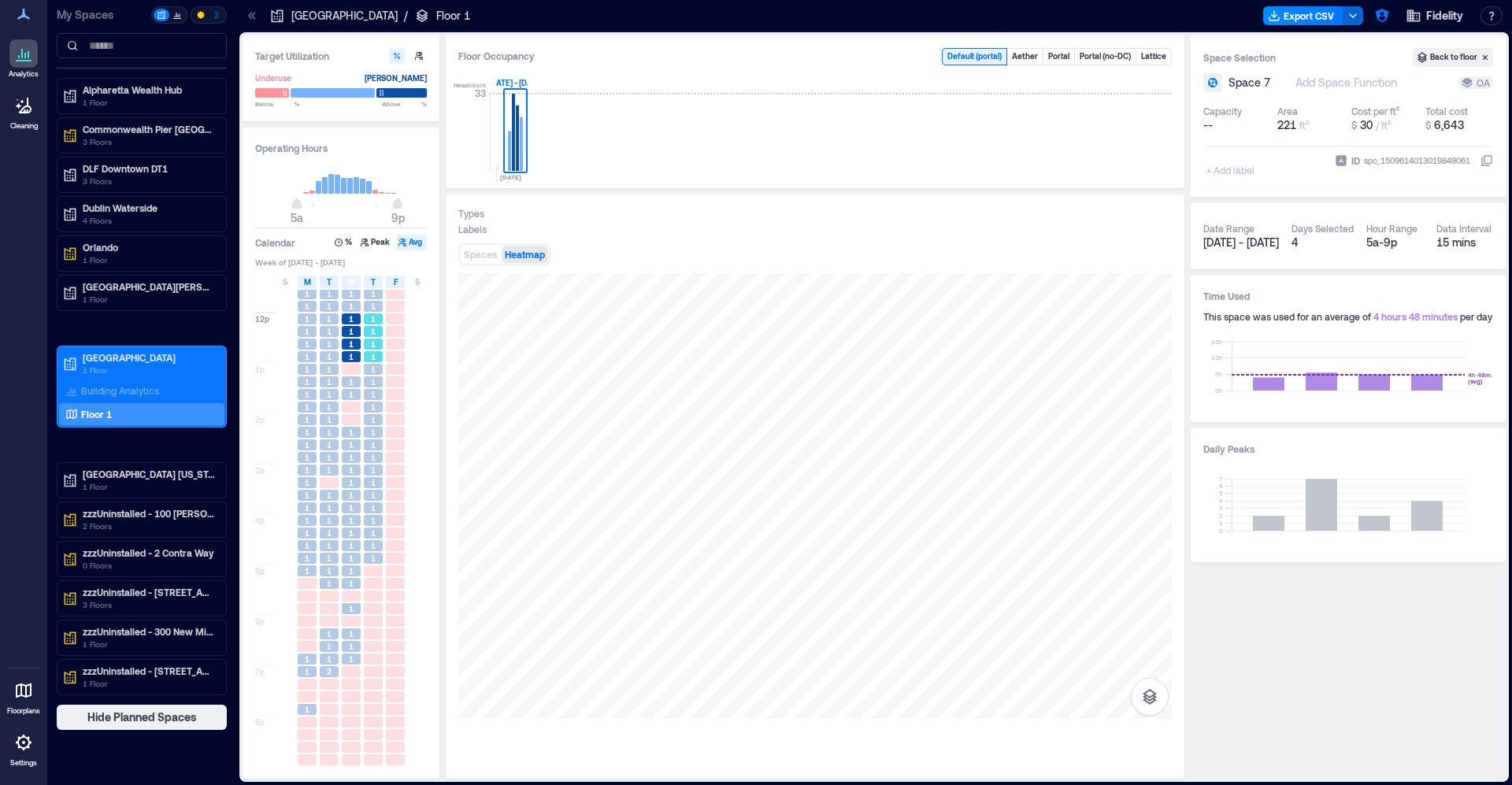
drag, startPoint x: 379, startPoint y: 343, endPoint x: 366, endPoint y: 434, distance: 91.9
click at [379, 343] on div "1" at bounding box center [373, 345] width 19 height 11
click at [375, 602] on div at bounding box center [373, 595] width 22 height 12
click at [369, 537] on div "1" at bounding box center [373, 533] width 19 height 11
drag, startPoint x: 373, startPoint y: 496, endPoint x: 368, endPoint y: 423, distance: 73.2
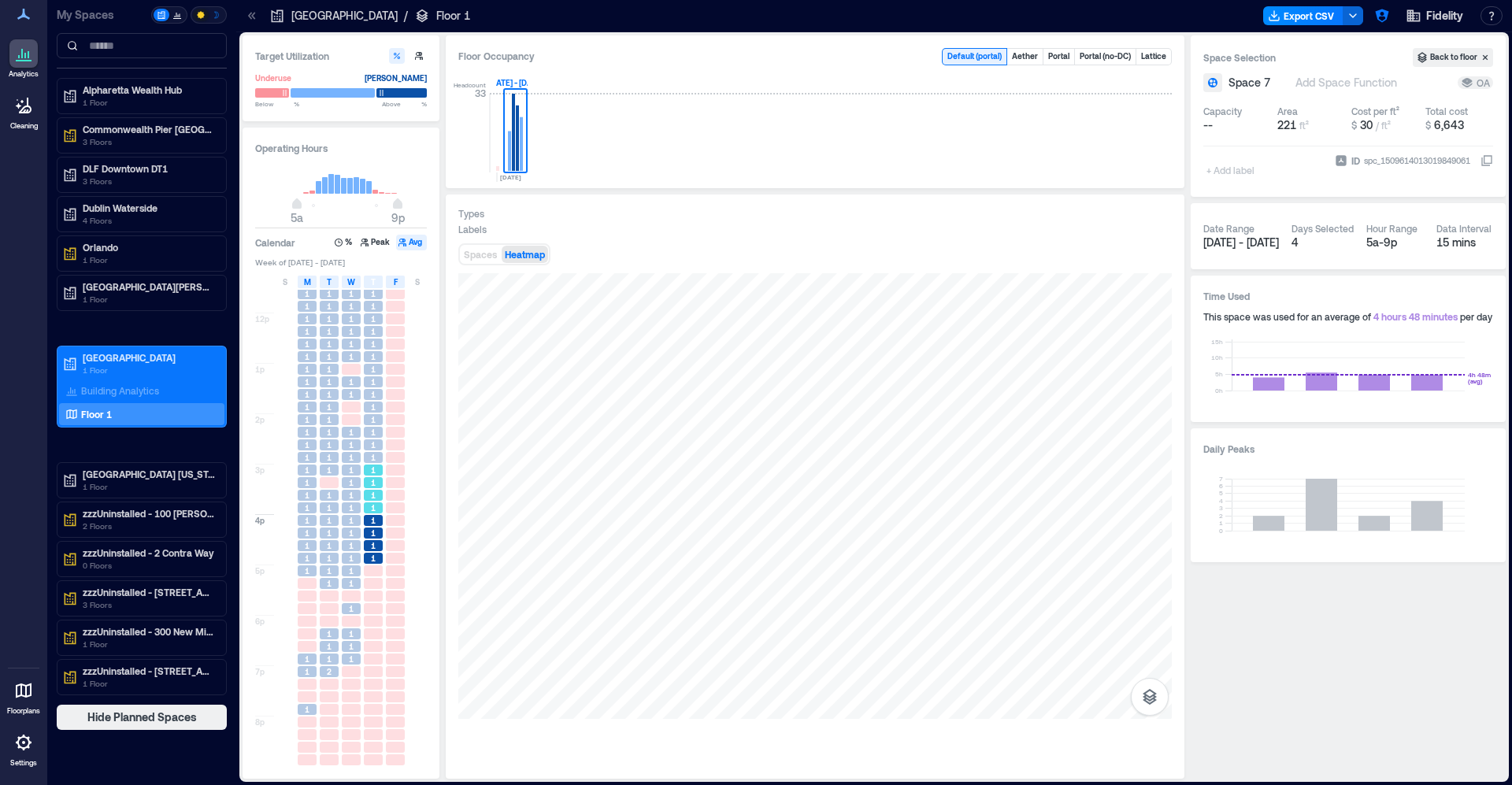
click at [373, 476] on div "1 1 1 1 1 1 1 2 2 2 3 2 1 1 1 1 1 1 1 1 1 1 1 1 1 1 1 1 1 1 1 1 1 1 1 1 1 1 1" at bounding box center [373, 362] width 22 height 807
click at [368, 414] on div "1" at bounding box center [373, 420] width 19 height 11
click at [363, 335] on div "1" at bounding box center [373, 331] width 22 height 12
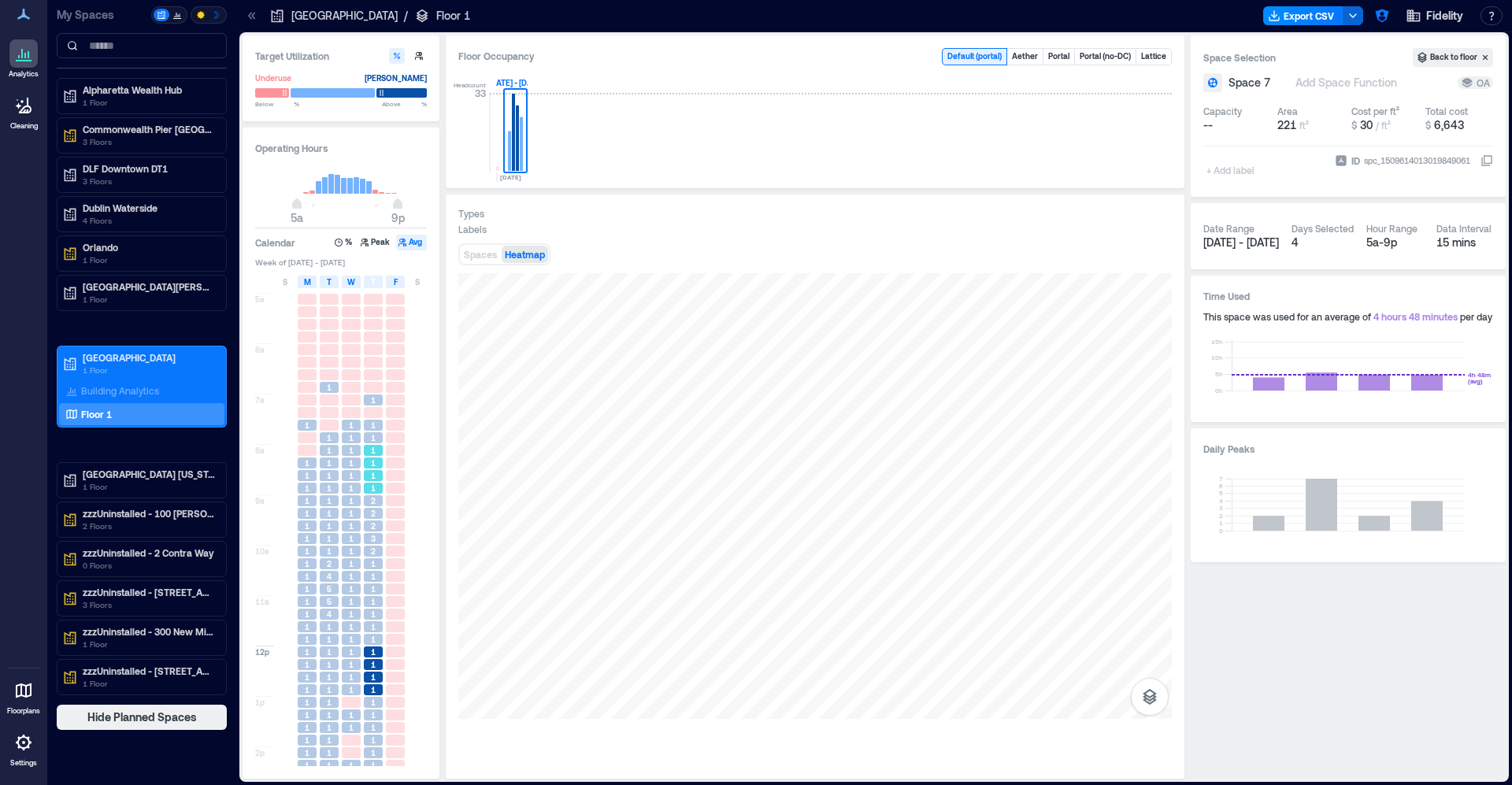
click at [368, 446] on div "1" at bounding box center [373, 451] width 19 height 11
drag, startPoint x: 371, startPoint y: 491, endPoint x: 365, endPoint y: 553, distance: 62.3
click at [371, 492] on span "1" at bounding box center [373, 488] width 5 height 11
click at [365, 554] on div "2" at bounding box center [373, 551] width 19 height 11
drag, startPoint x: 367, startPoint y: 570, endPoint x: 332, endPoint y: 567, distance: 35.1
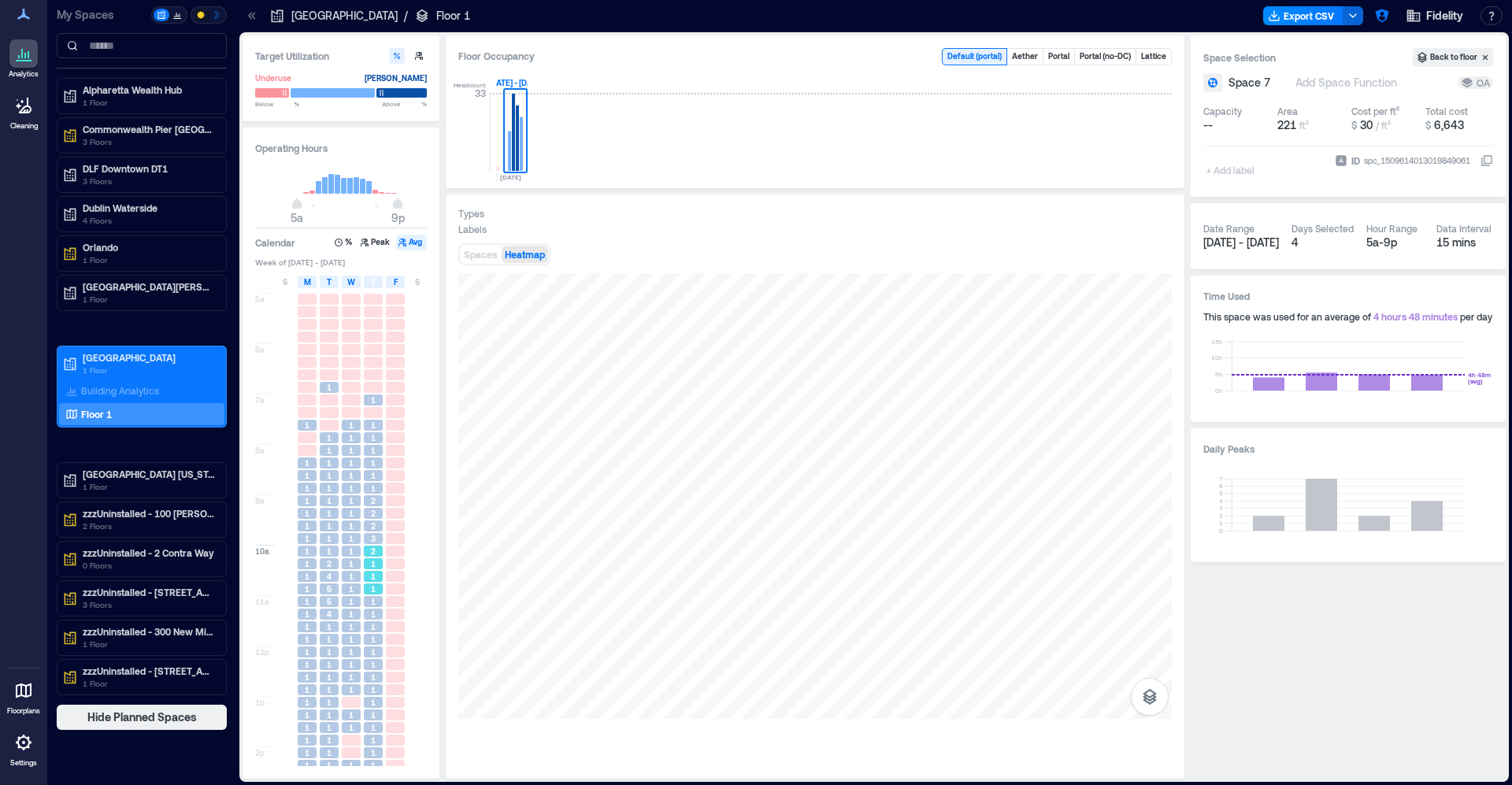
click at [362, 570] on div "5a 6a 7a 8a 9a 10a 11a 12p 1p 2p 3p 4p 5p 6p 7p 8p 1 1 1 1 1 1 1 1 1 1 1 1 1 1 …" at bounding box center [342, 695] width 173 height 809
click at [330, 567] on div "2" at bounding box center [329, 563] width 19 height 11
click at [321, 562] on div "2" at bounding box center [329, 563] width 19 height 11
click at [343, 568] on div "1" at bounding box center [351, 563] width 19 height 11
click at [331, 597] on span "5" at bounding box center [329, 602] width 5 height 11
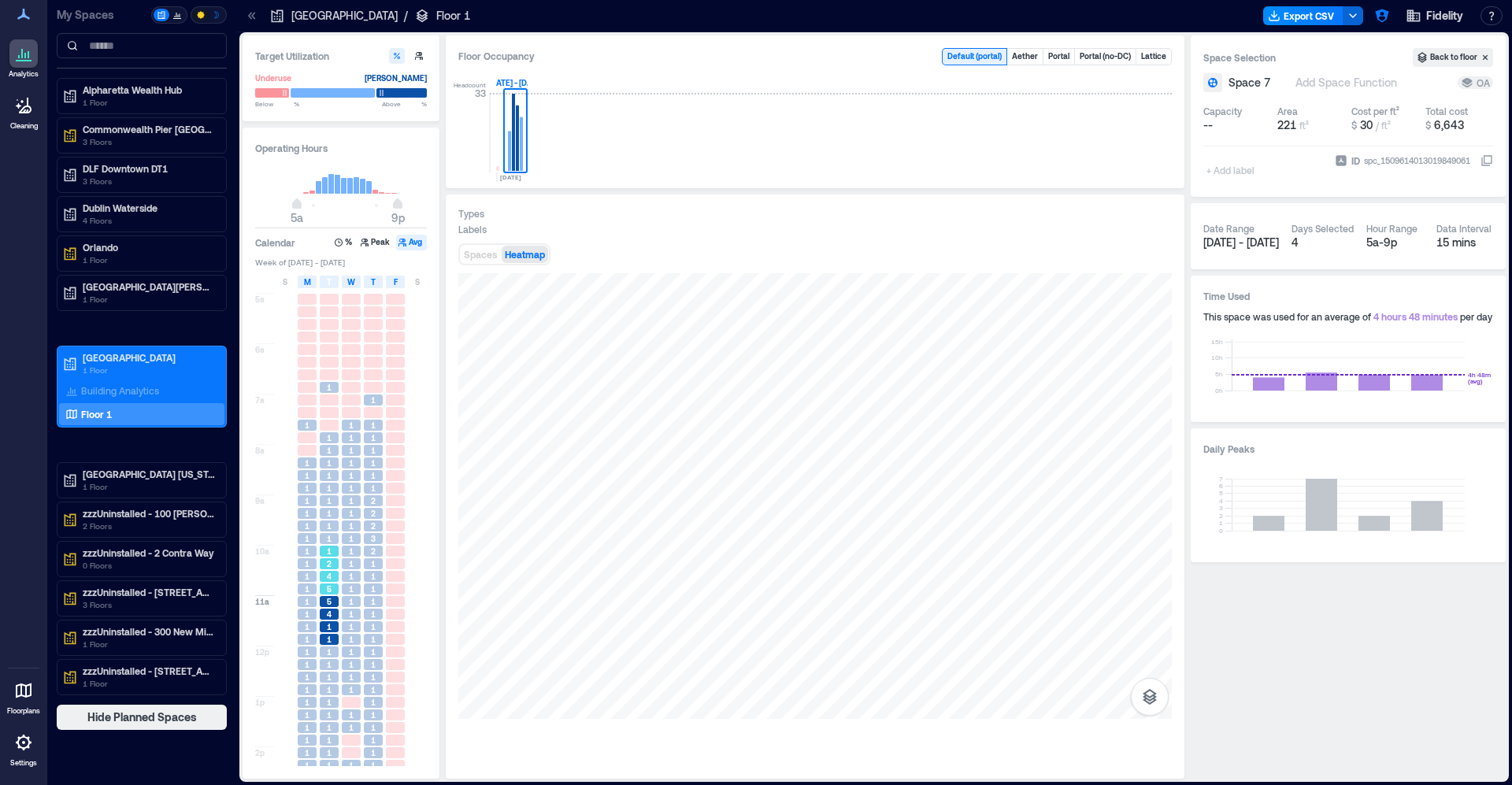
click at [336, 582] on div "4" at bounding box center [329, 577] width 19 height 11
click at [329, 611] on span "4" at bounding box center [329, 614] width 5 height 11
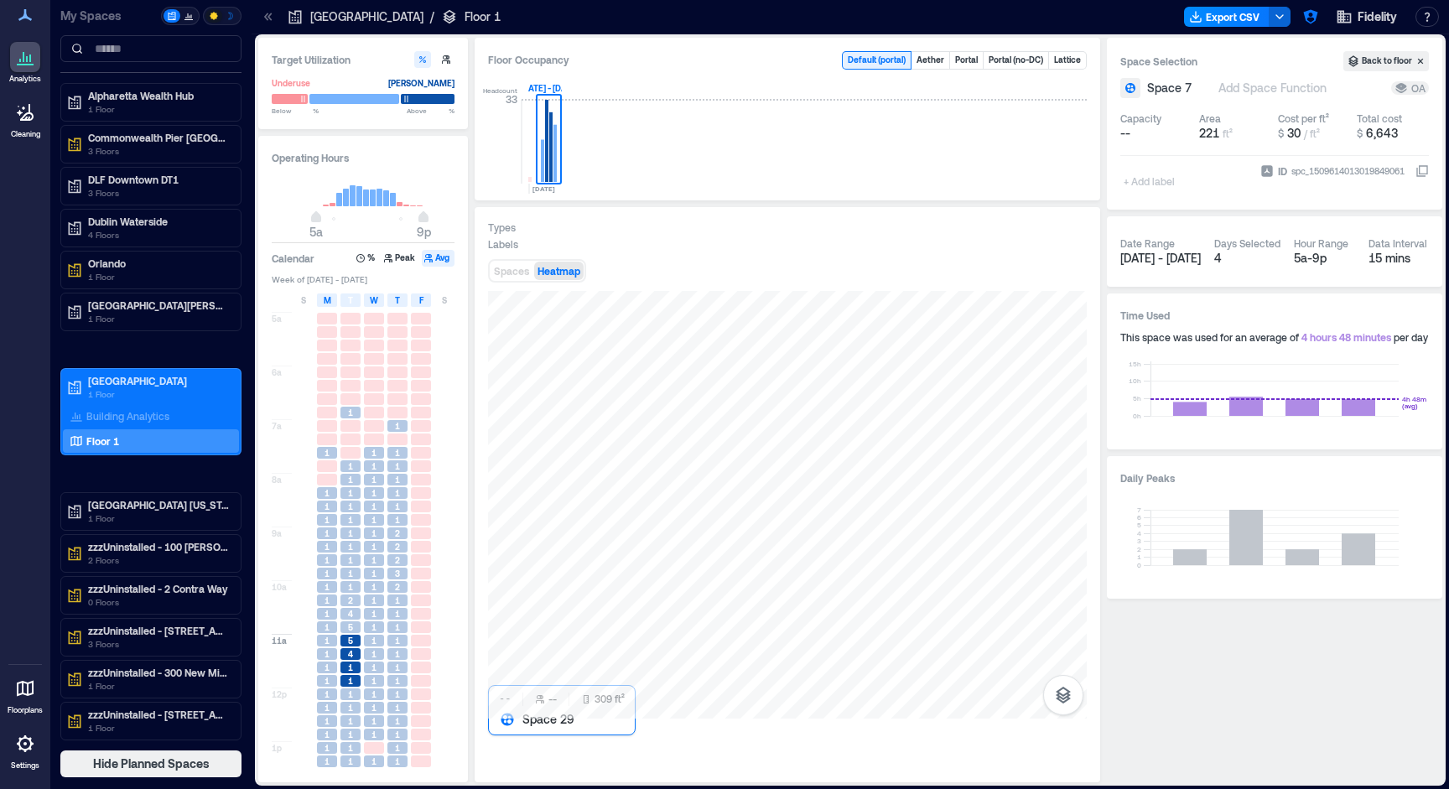
click at [888, 416] on div at bounding box center [787, 505] width 599 height 428
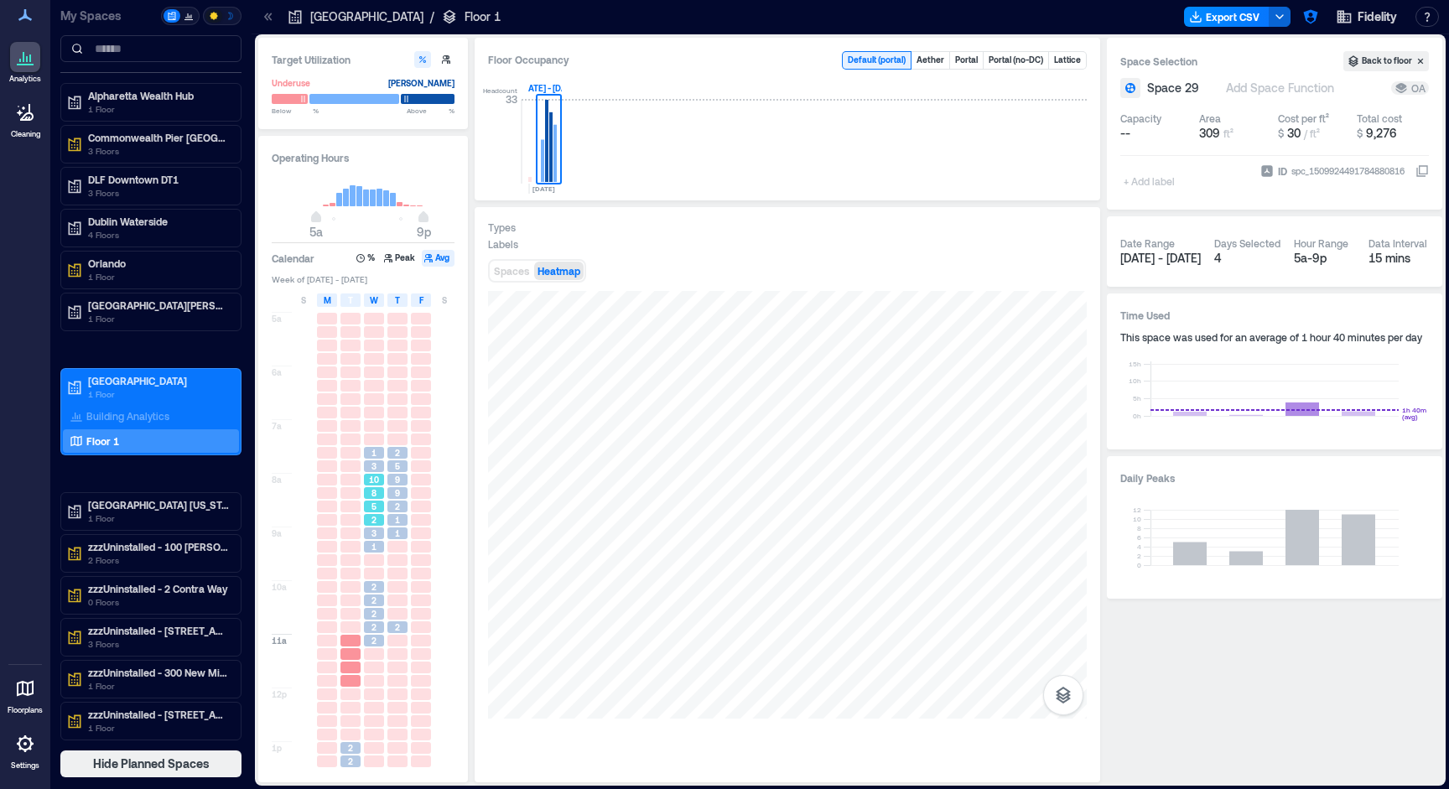
click at [376, 475] on span "10" at bounding box center [374, 480] width 10 height 12
drag, startPoint x: 378, startPoint y: 517, endPoint x: 377, endPoint y: 528, distance: 10.9
click at [378, 517] on div "2" at bounding box center [374, 520] width 20 height 12
click at [380, 562] on div at bounding box center [374, 560] width 20 height 12
click at [374, 615] on span "2" at bounding box center [373, 614] width 5 height 12
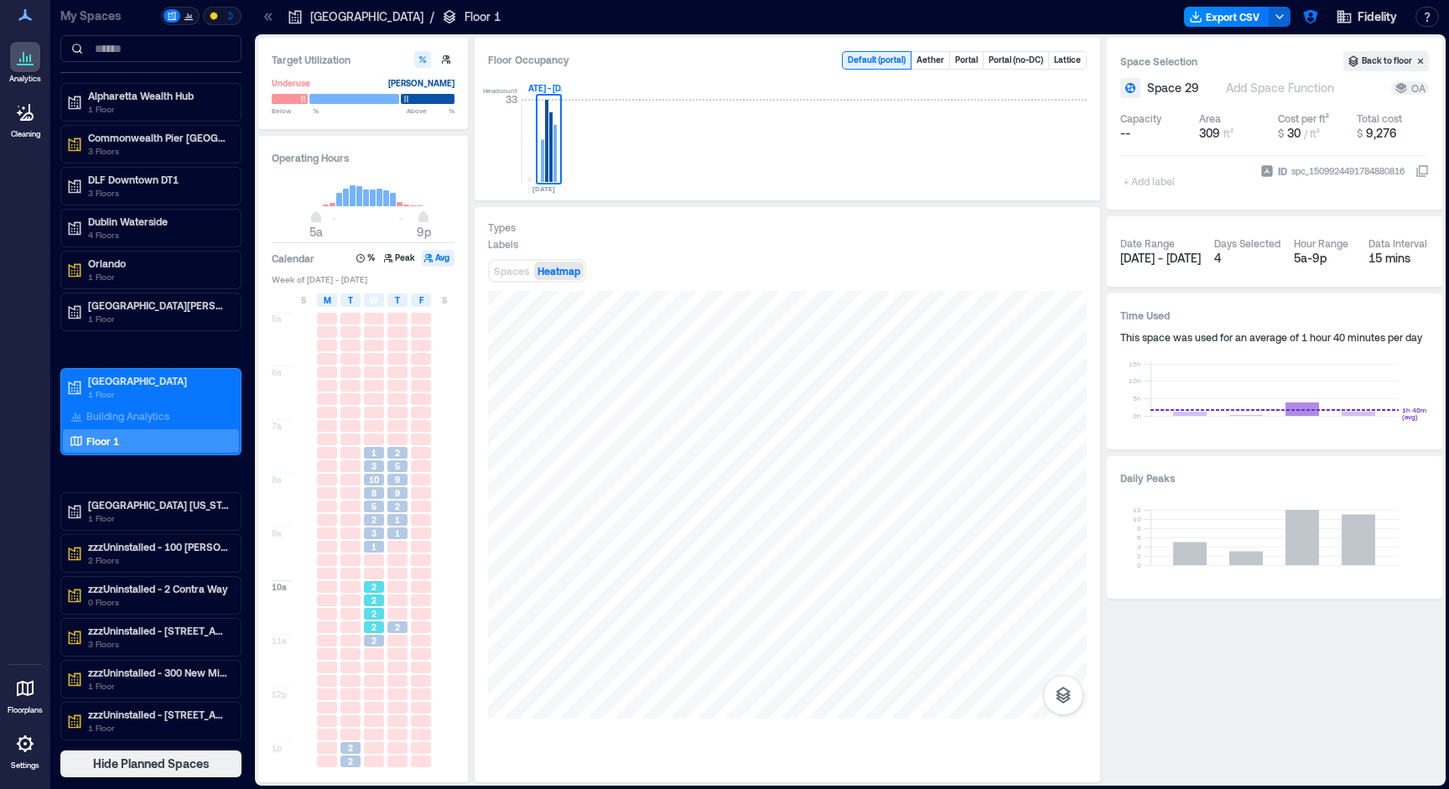
click at [370, 635] on div "2" at bounding box center [373, 640] width 23 height 13
drag, startPoint x: 372, startPoint y: 694, endPoint x: 343, endPoint y: 758, distance: 70.2
click at [372, 694] on div at bounding box center [374, 694] width 20 height 12
click at [346, 755] on div "2" at bounding box center [350, 761] width 23 height 13
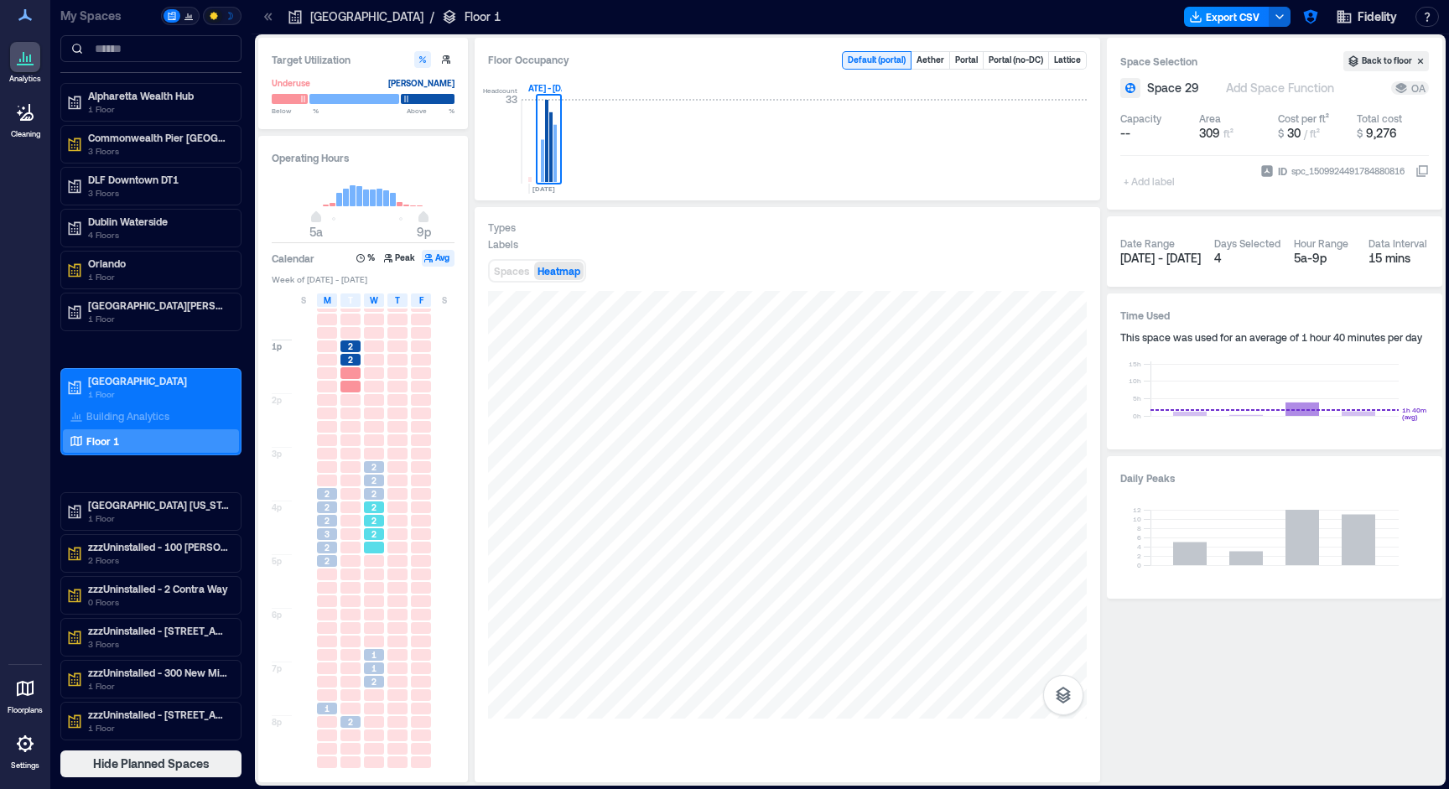
click at [370, 521] on div "2" at bounding box center [374, 521] width 20 height 12
click at [369, 493] on div "2" at bounding box center [374, 494] width 20 height 12
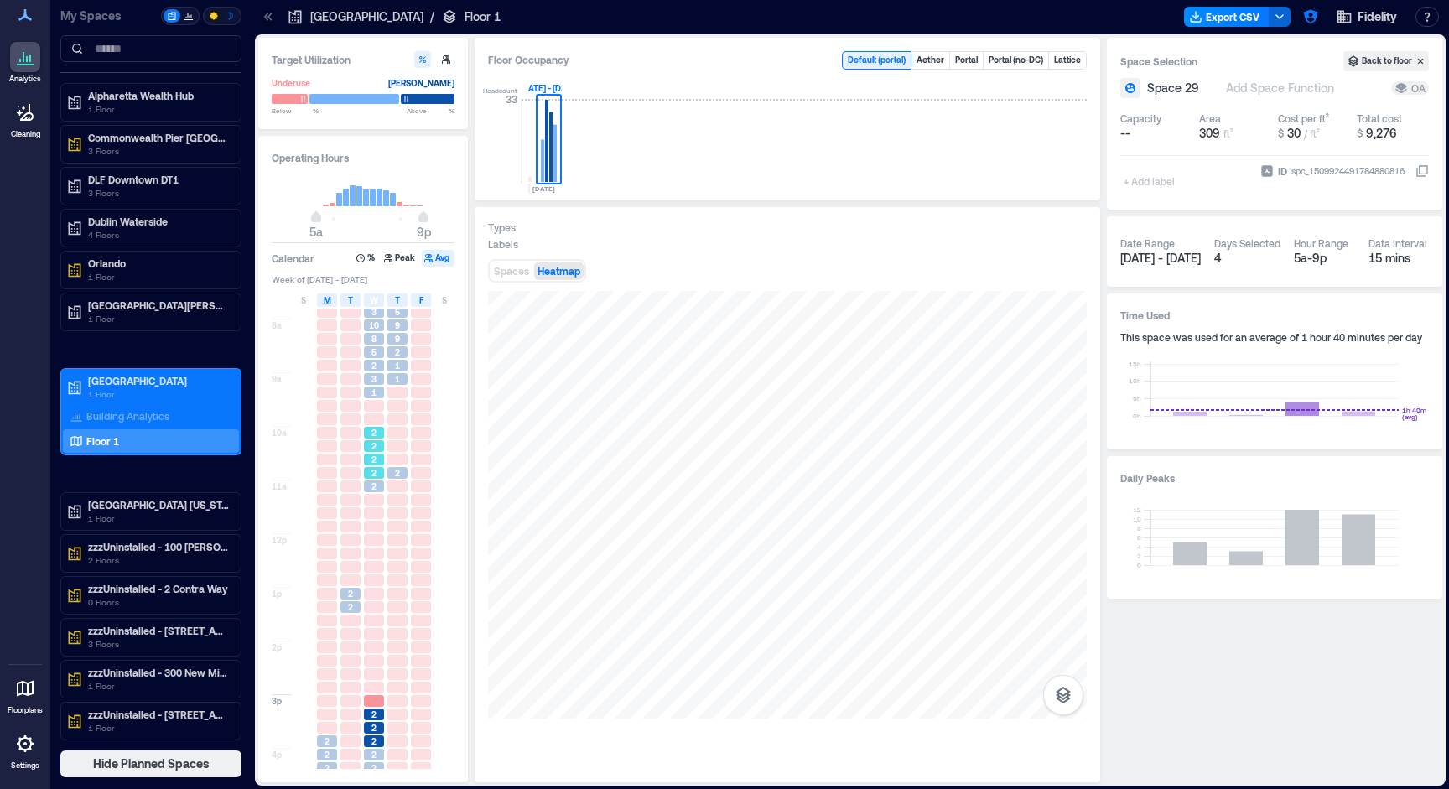
scroll to position [40, 0]
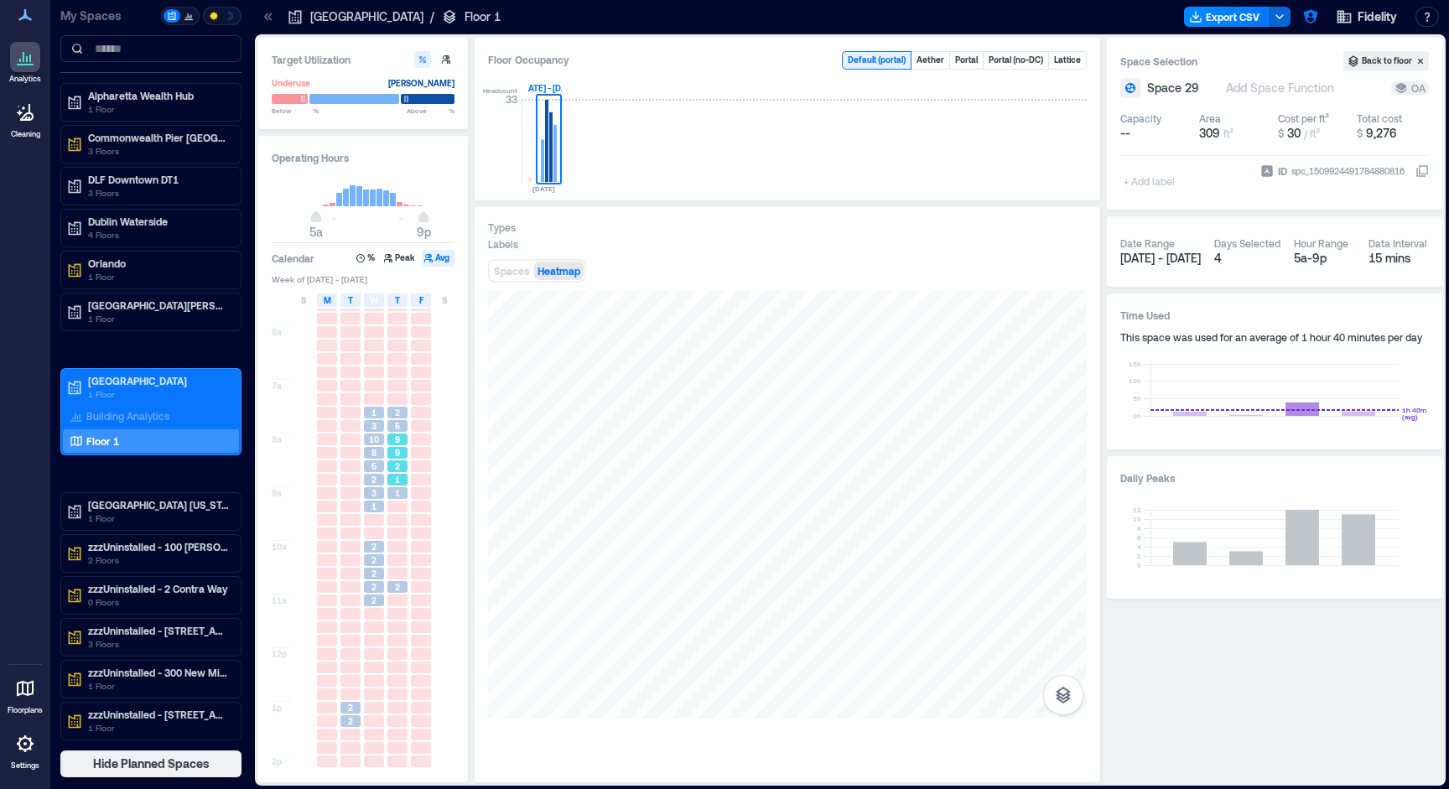
click at [397, 458] on span "9" at bounding box center [397, 453] width 5 height 12
click at [397, 431] on span "5" at bounding box center [397, 426] width 5 height 12
click at [400, 464] on div "2" at bounding box center [397, 466] width 20 height 12
drag, startPoint x: 400, startPoint y: 506, endPoint x: 393, endPoint y: 549, distance: 43.3
click at [400, 507] on div at bounding box center [397, 507] width 20 height 12
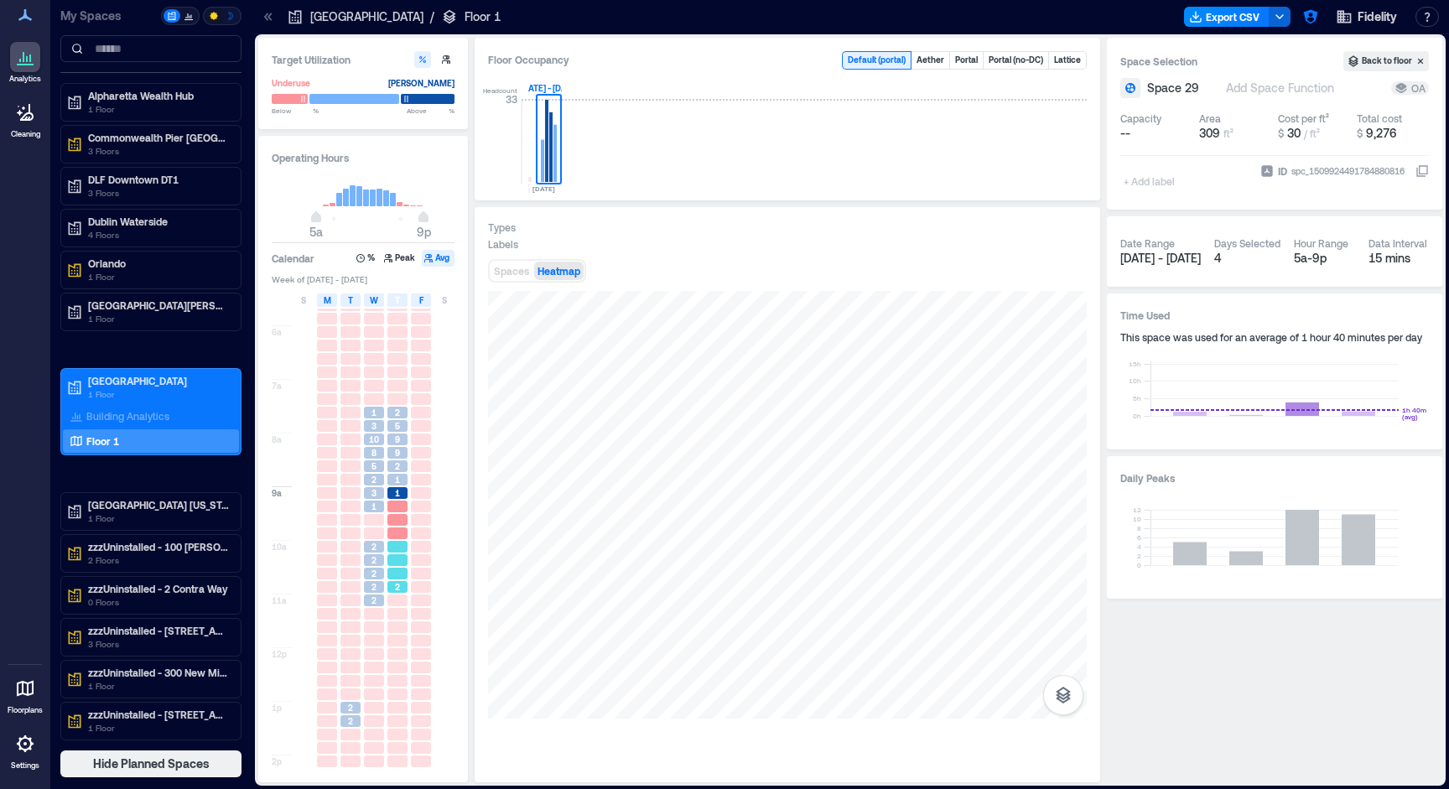
drag, startPoint x: 392, startPoint y: 575, endPoint x: 362, endPoint y: 616, distance: 50.5
click at [392, 576] on div at bounding box center [397, 574] width 20 height 12
click at [359, 625] on div at bounding box center [350, 627] width 20 height 12
click at [345, 655] on div at bounding box center [350, 654] width 20 height 12
click at [394, 693] on div at bounding box center [397, 694] width 20 height 12
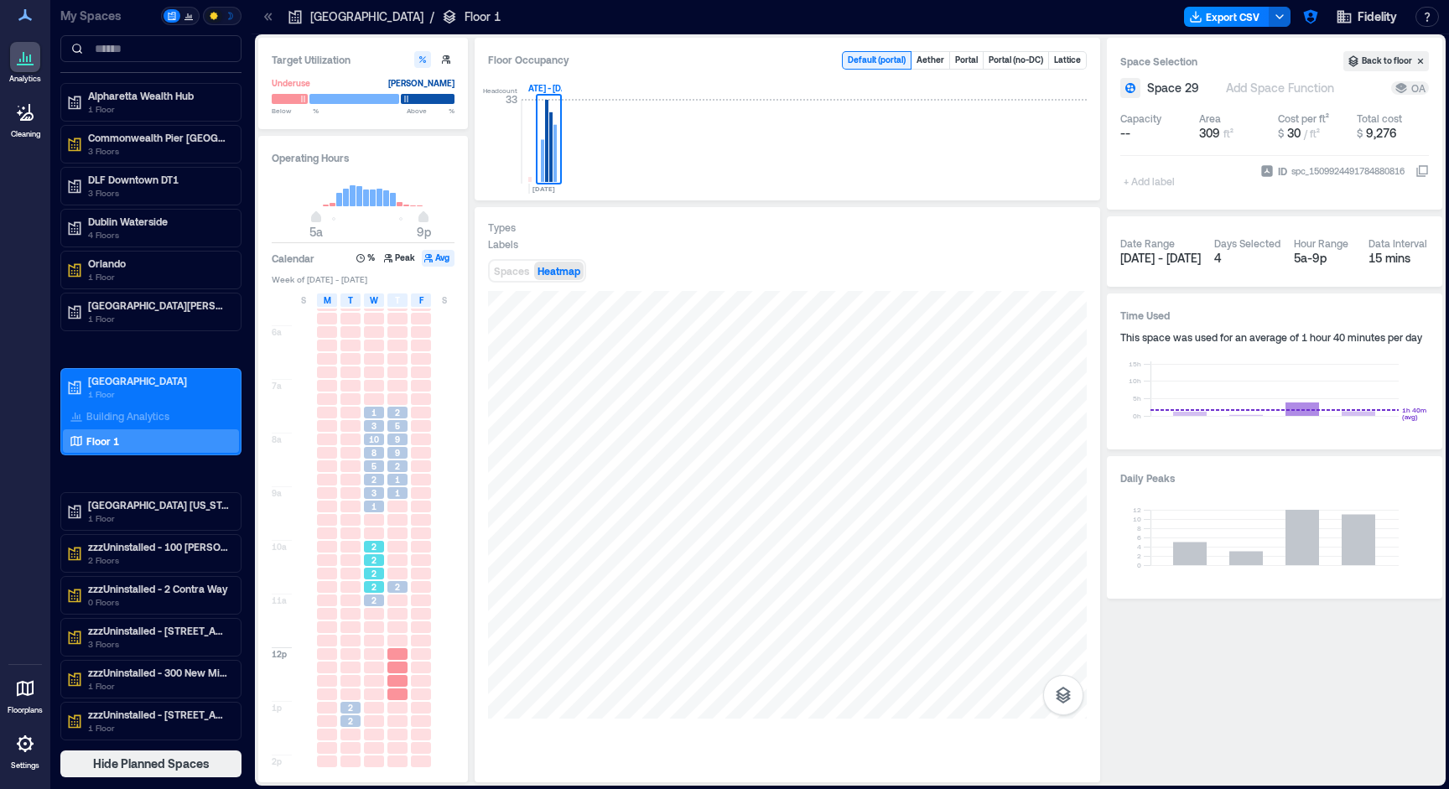
click at [379, 592] on div "2" at bounding box center [374, 587] width 20 height 12
